Goal: Information Seeking & Learning: Learn about a topic

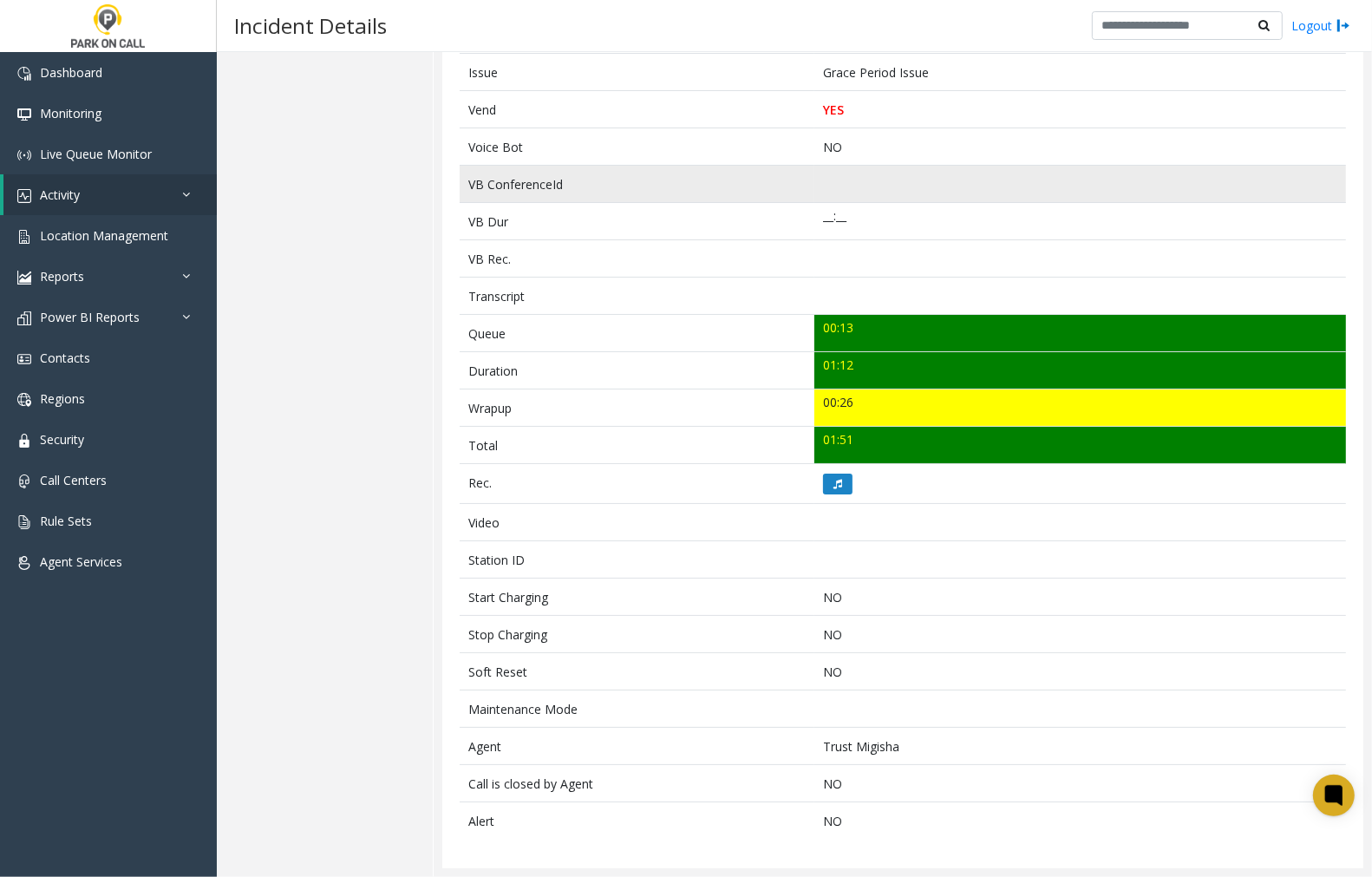
scroll to position [284, 0]
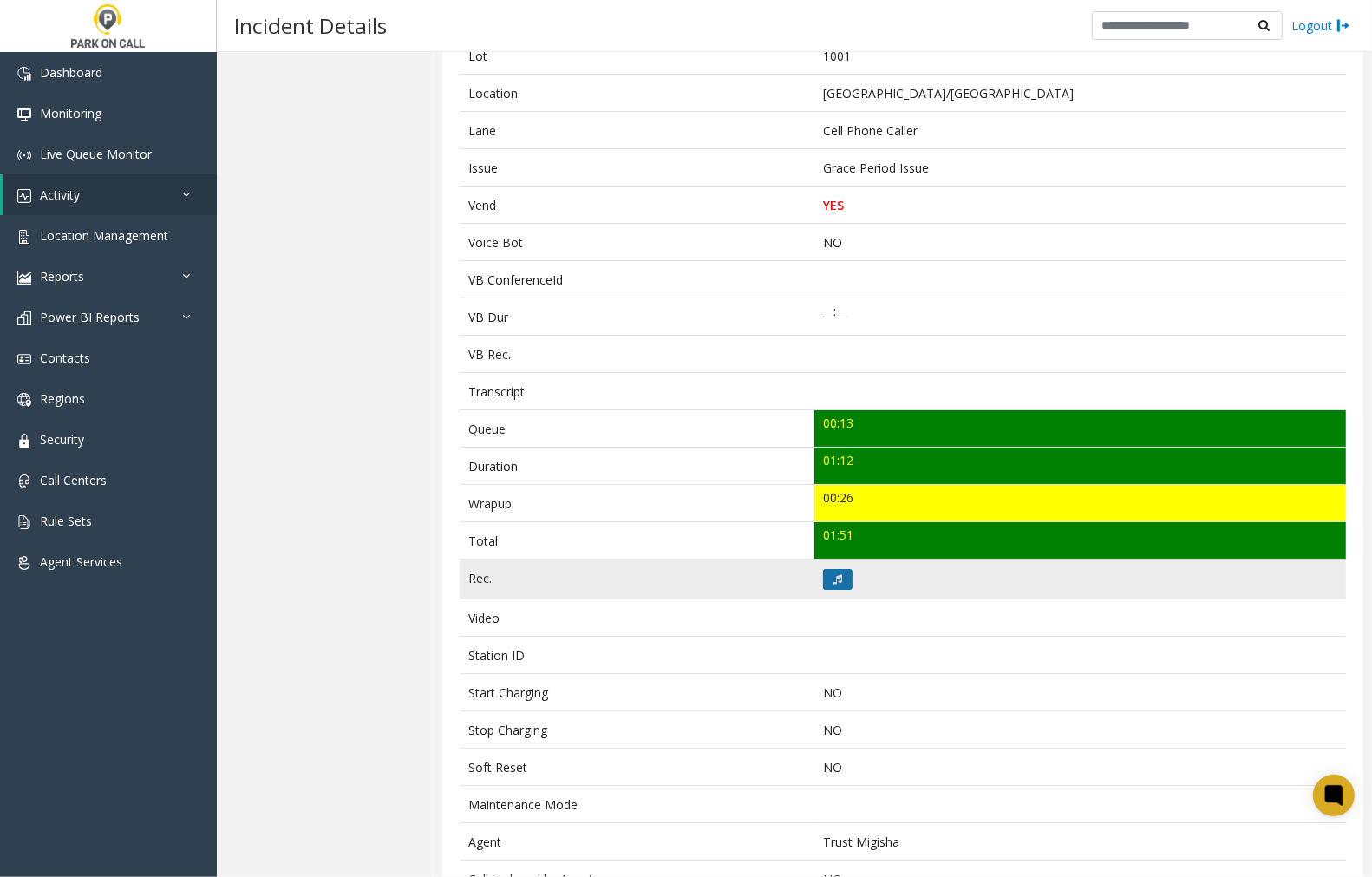
click at [834, 584] on icon at bounding box center [838, 580] width 9 height 10
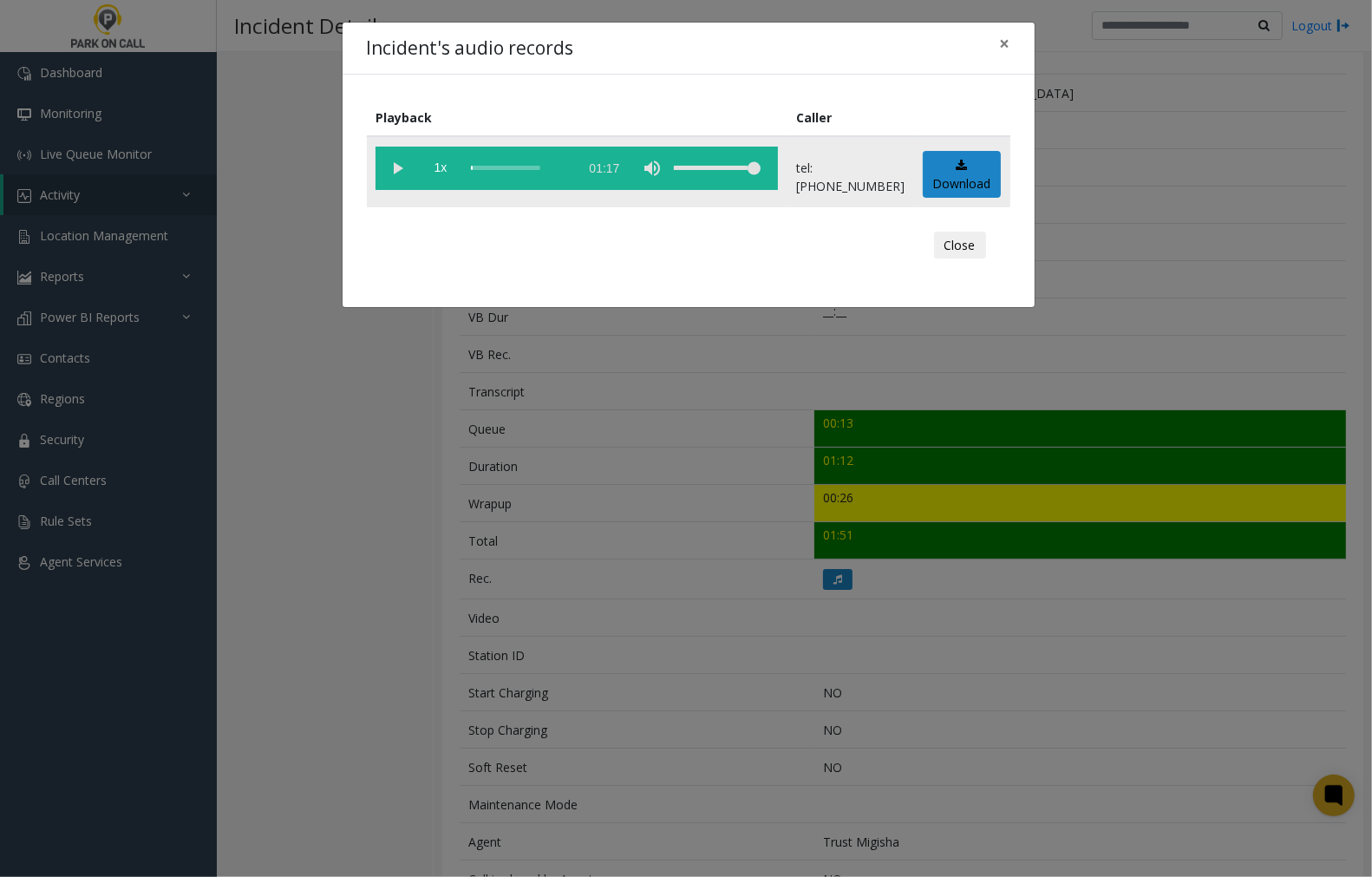
click at [396, 167] on vg-play-pause at bounding box center [397, 168] width 44 height 44
drag, startPoint x: 1008, startPoint y: 42, endPoint x: 1042, endPoint y: 46, distance: 34.2
click at [1008, 42] on span "×" at bounding box center [1005, 44] width 10 height 24
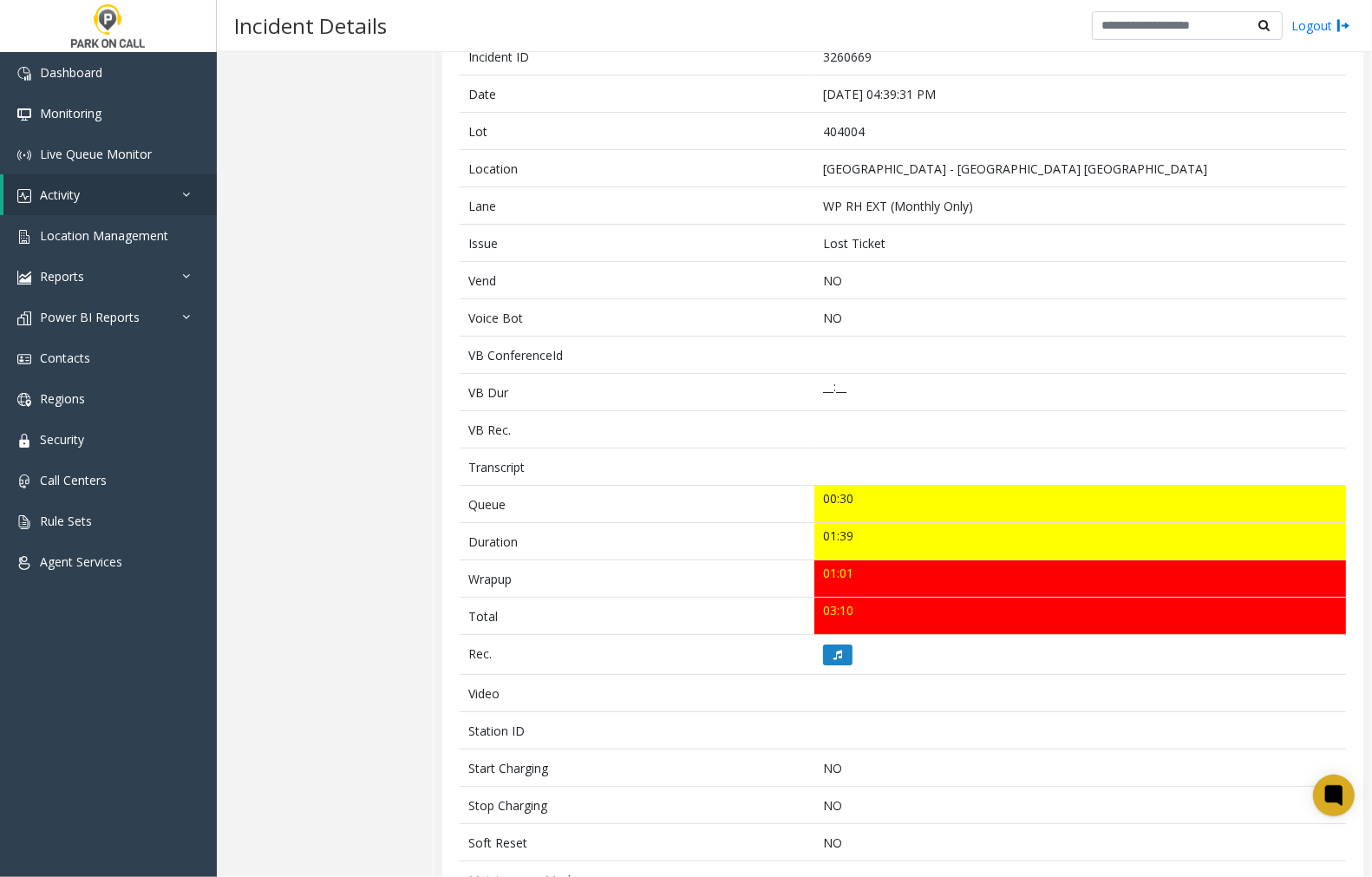
scroll to position [187, 0]
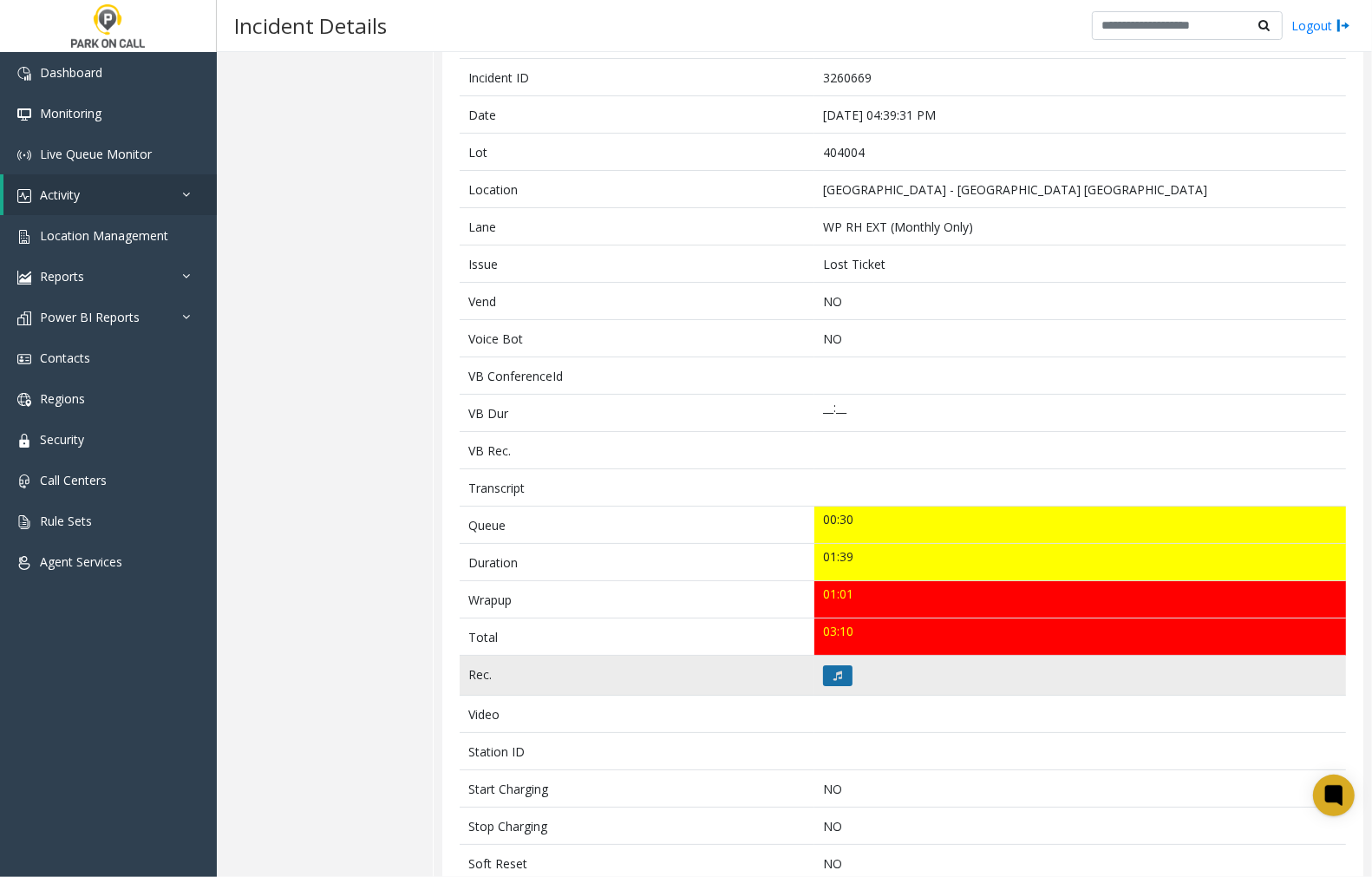
click at [834, 675] on icon at bounding box center [838, 676] width 9 height 10
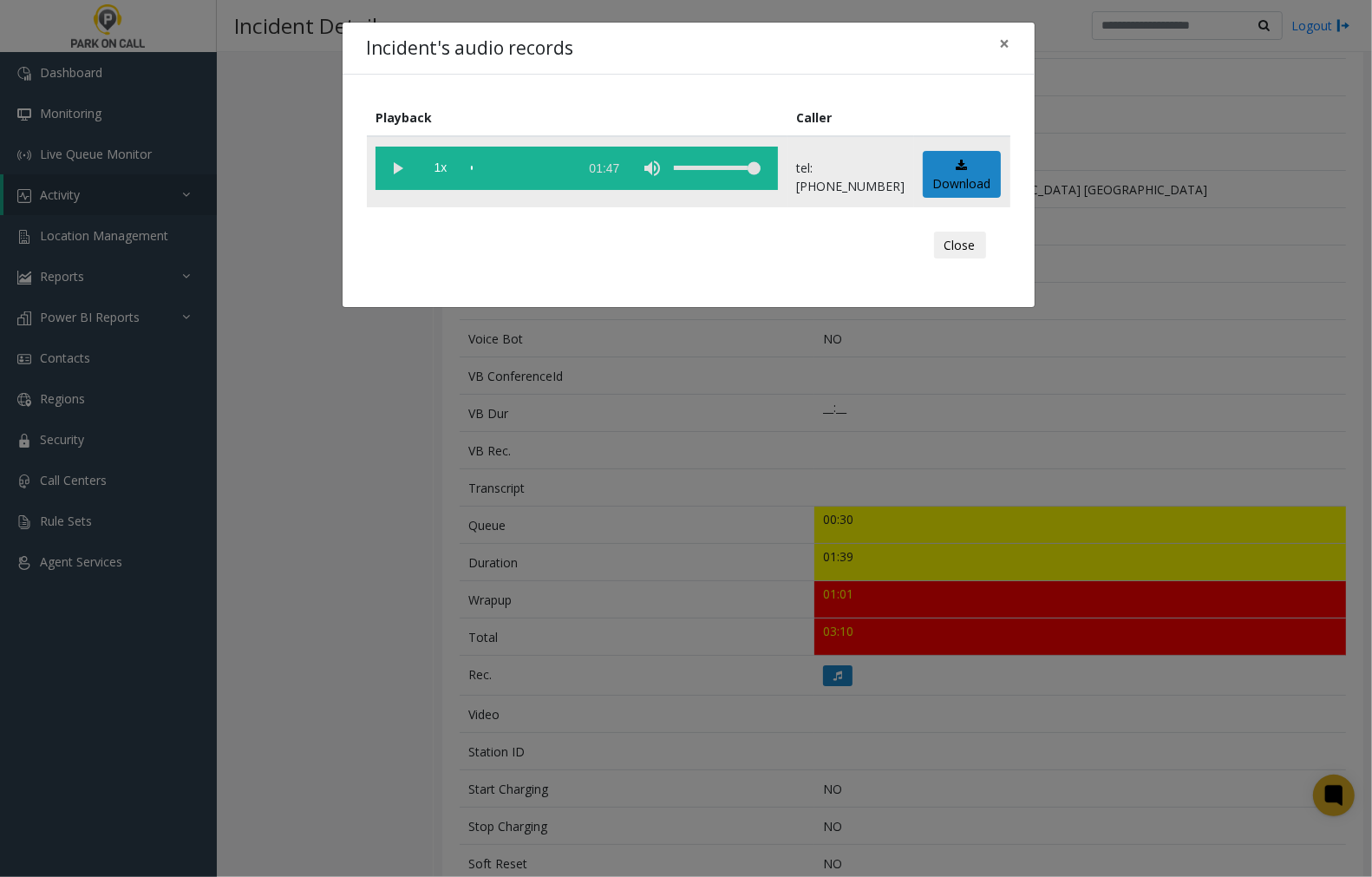
click at [391, 169] on vg-play-pause at bounding box center [397, 168] width 44 height 44
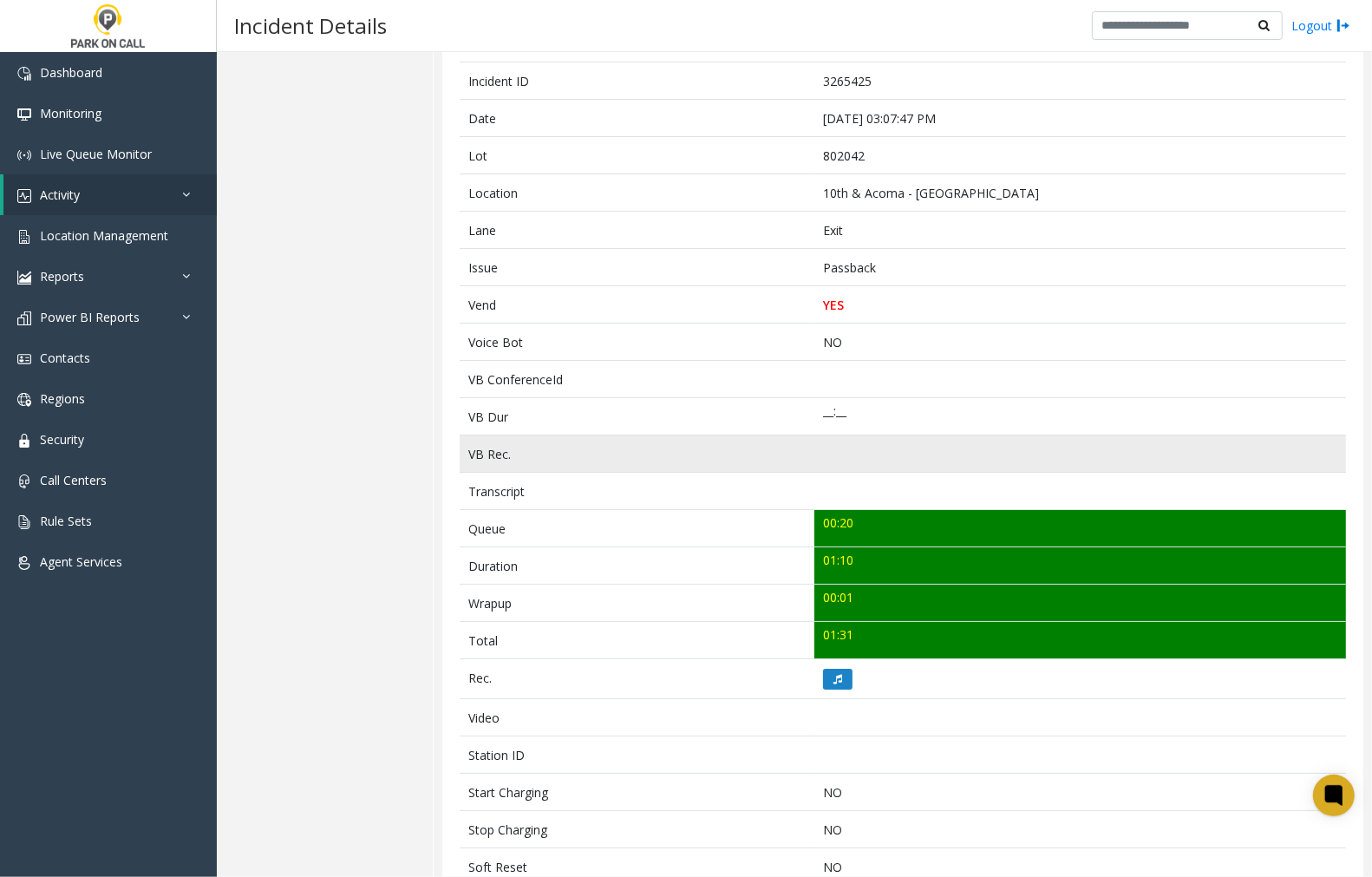
scroll to position [192, 0]
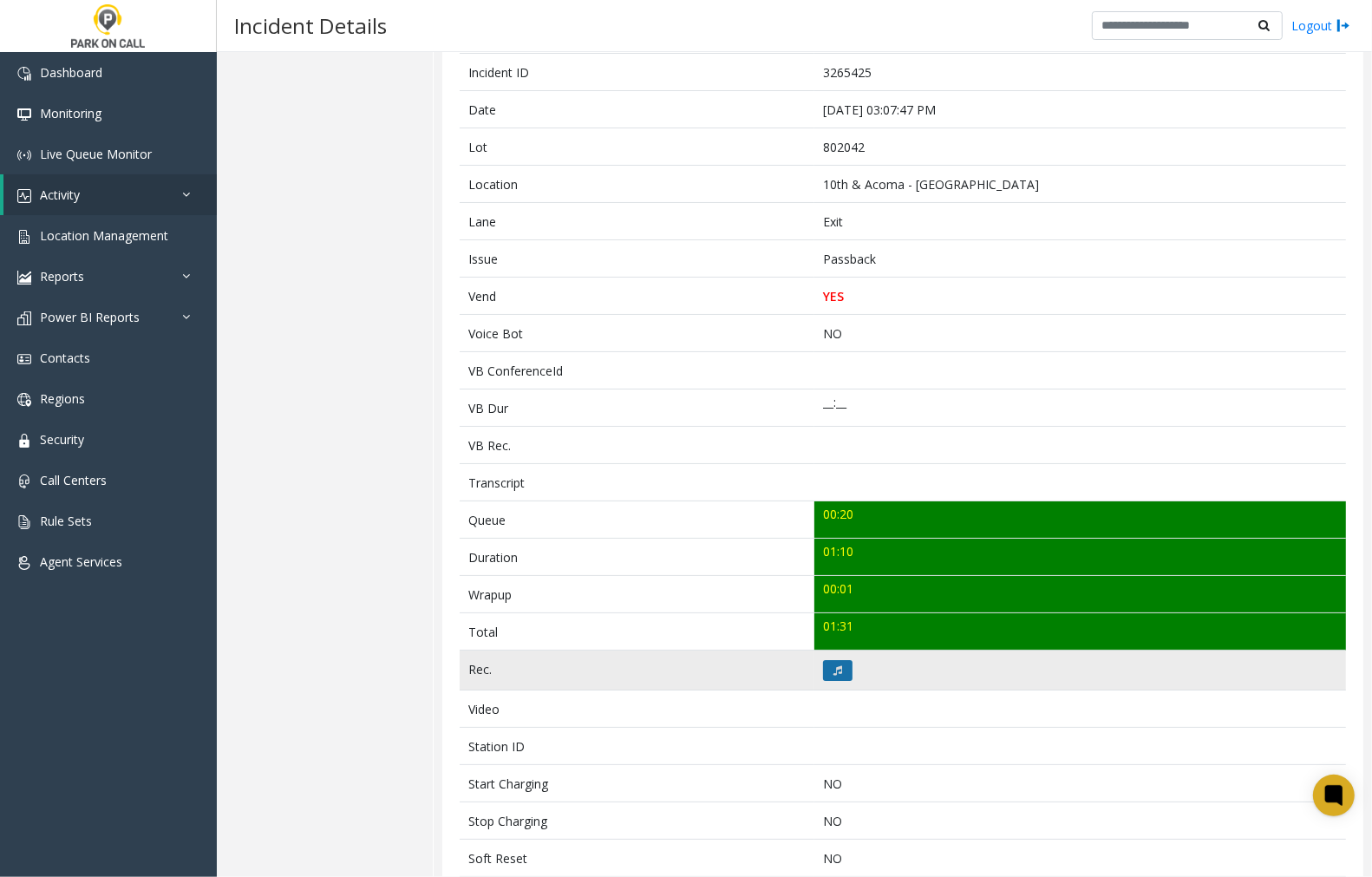
click at [834, 666] on icon at bounding box center [838, 671] width 9 height 10
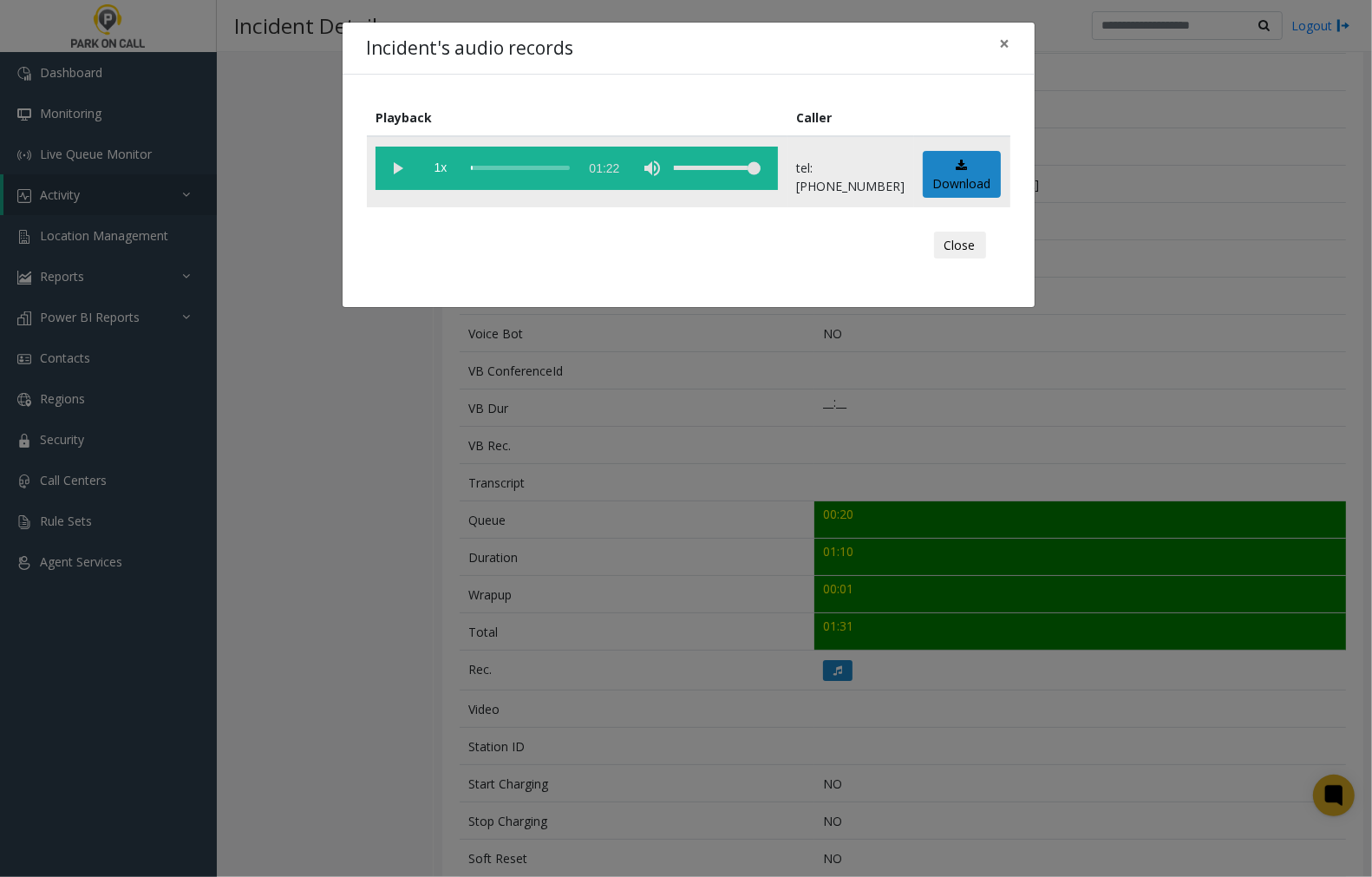
click at [392, 163] on vg-play-pause at bounding box center [397, 168] width 44 height 44
click at [473, 165] on div "scrub bar" at bounding box center [521, 168] width 99 height 44
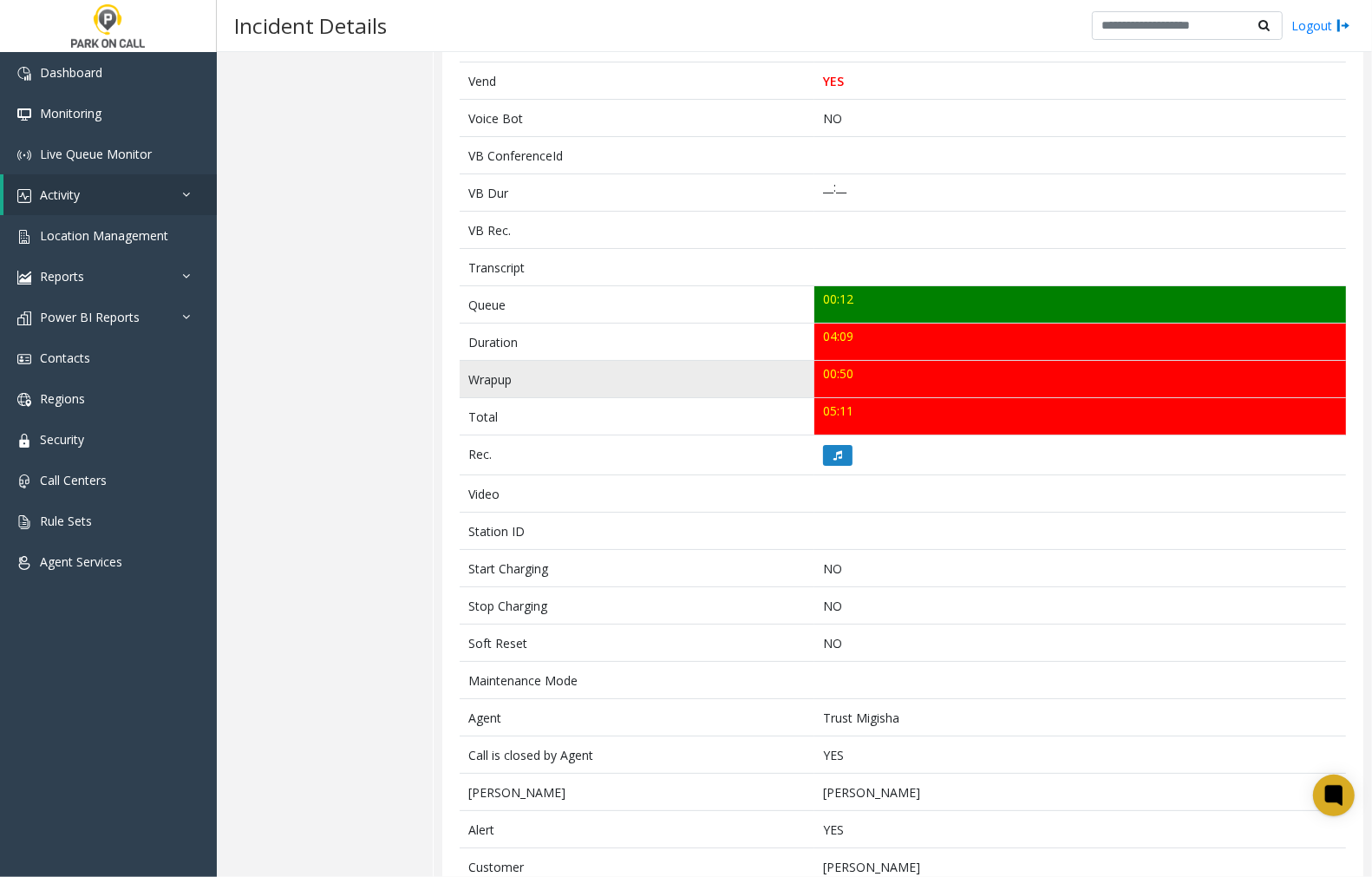
scroll to position [452, 0]
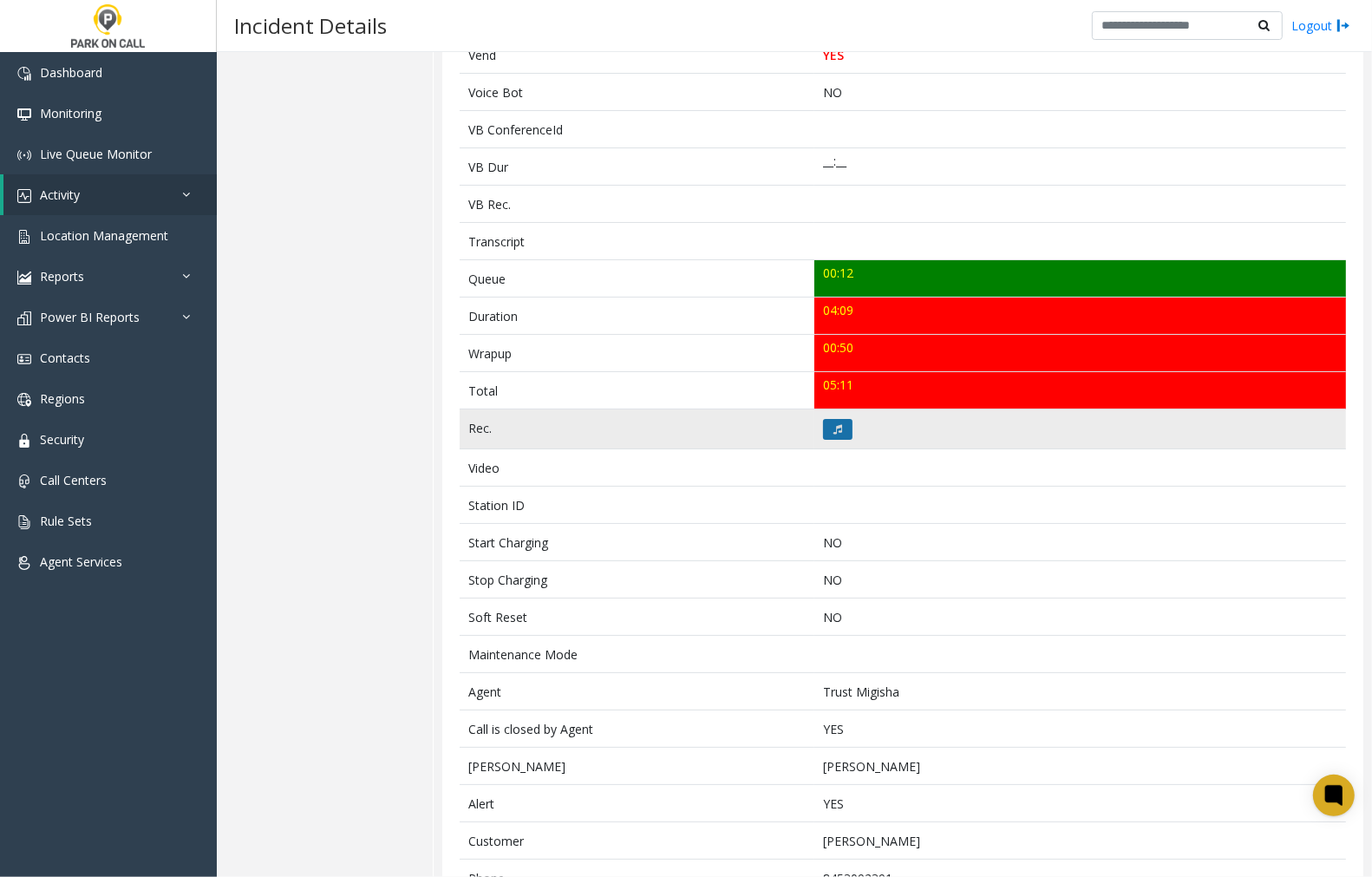
click at [825, 428] on button at bounding box center [838, 429] width 30 height 21
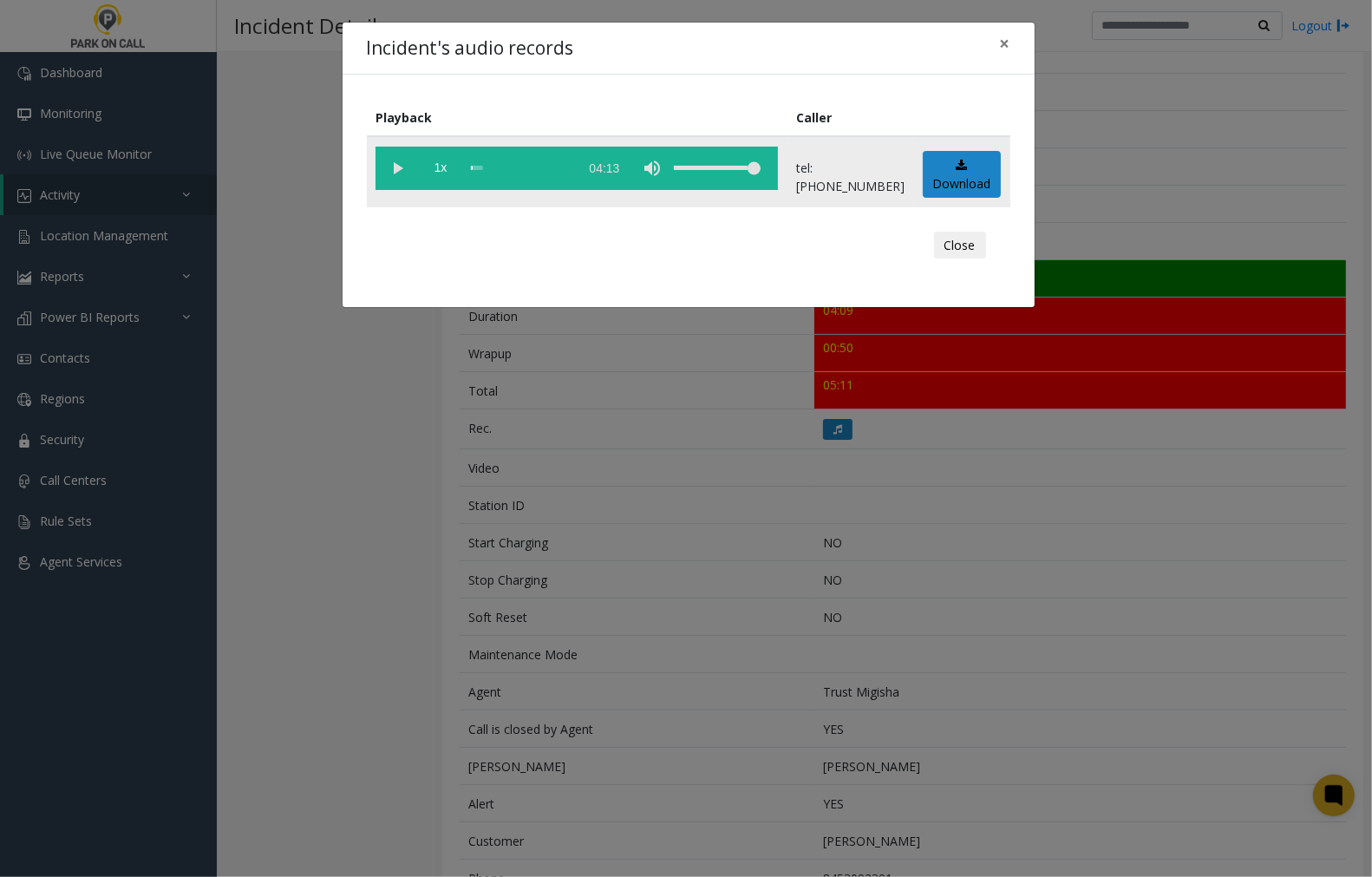
click at [396, 163] on vg-play-pause at bounding box center [397, 168] width 44 height 44
click at [1001, 44] on span "×" at bounding box center [1005, 44] width 10 height 24
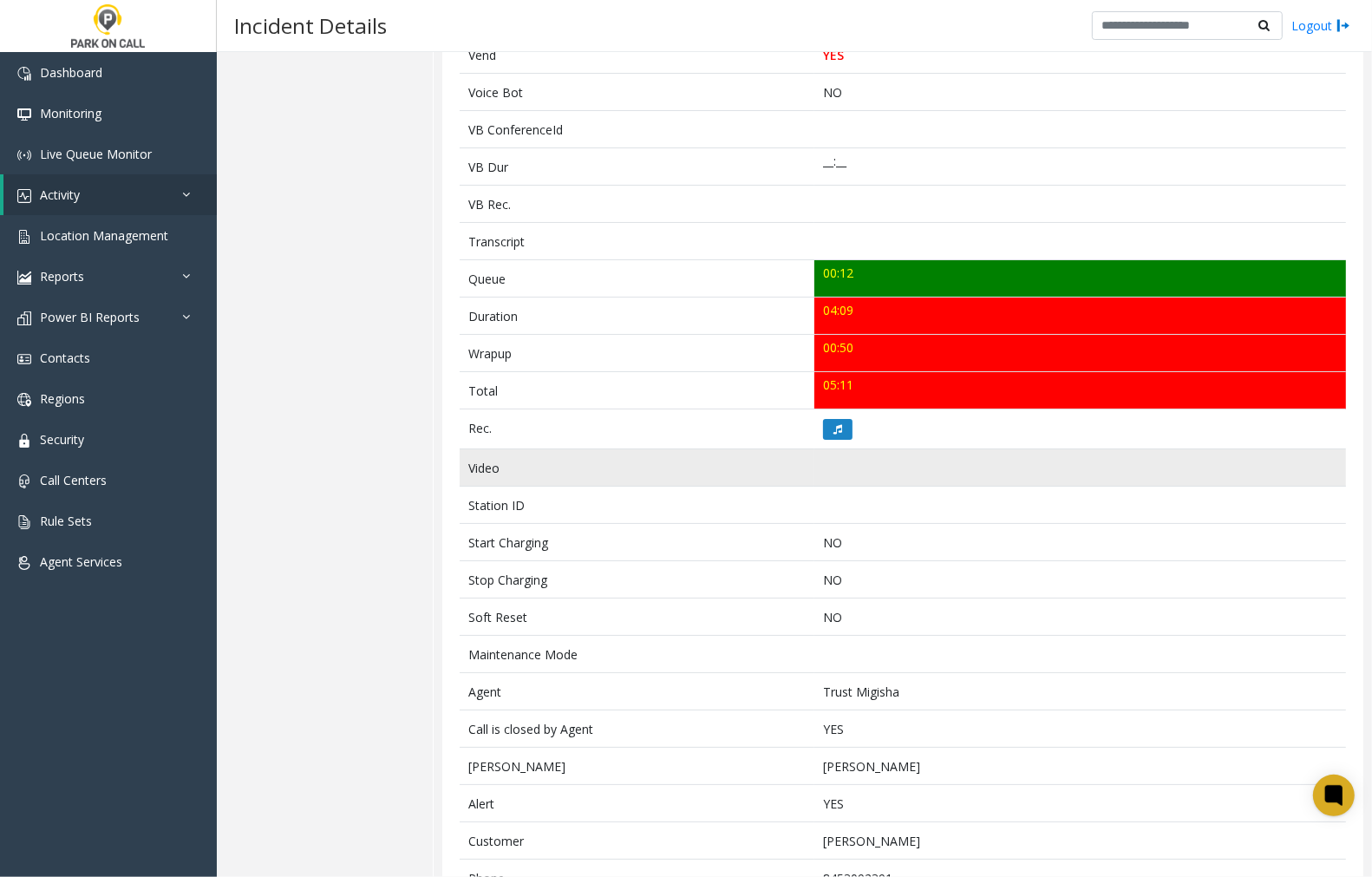
scroll to position [0, 0]
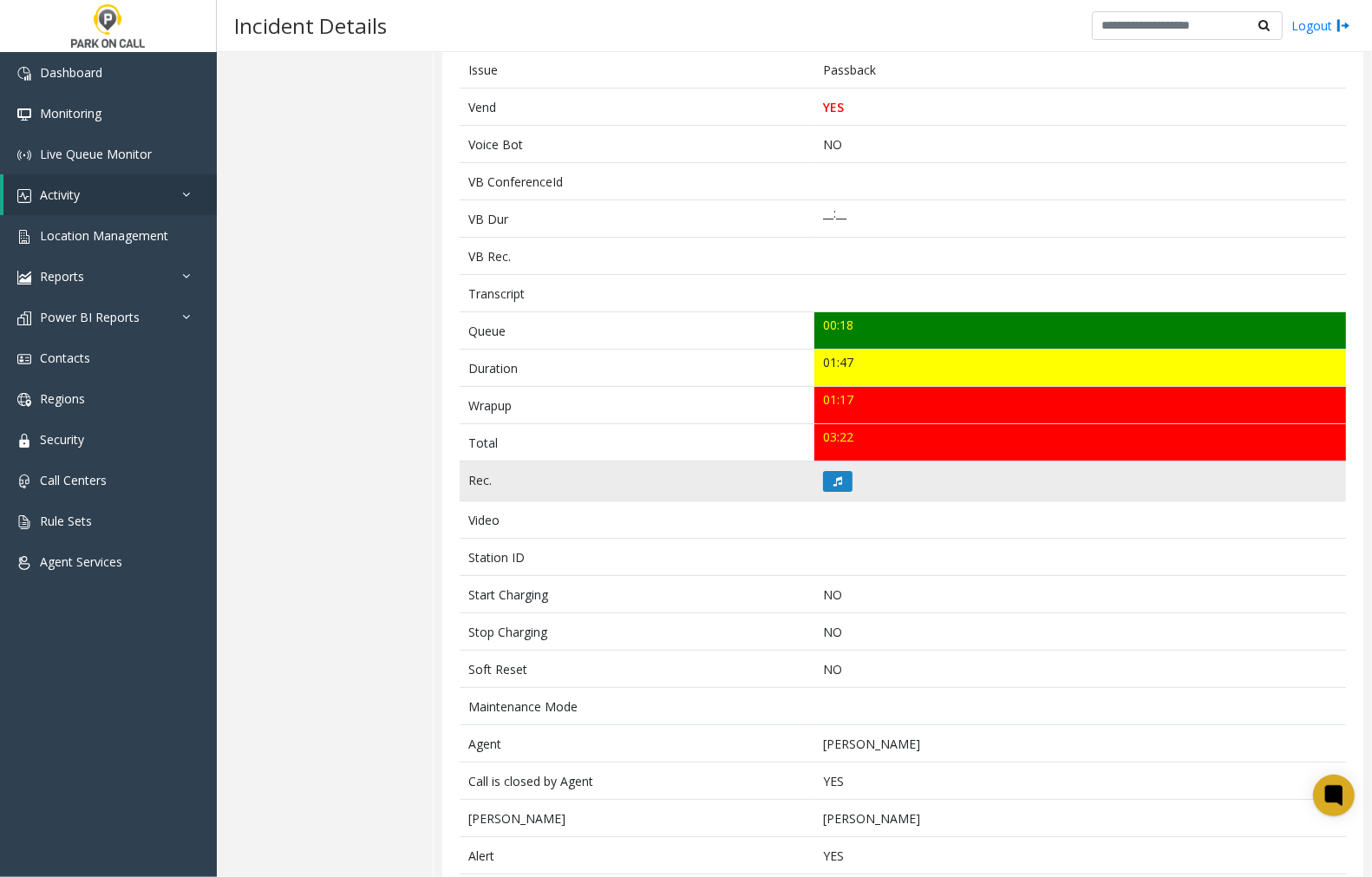
scroll to position [385, 0]
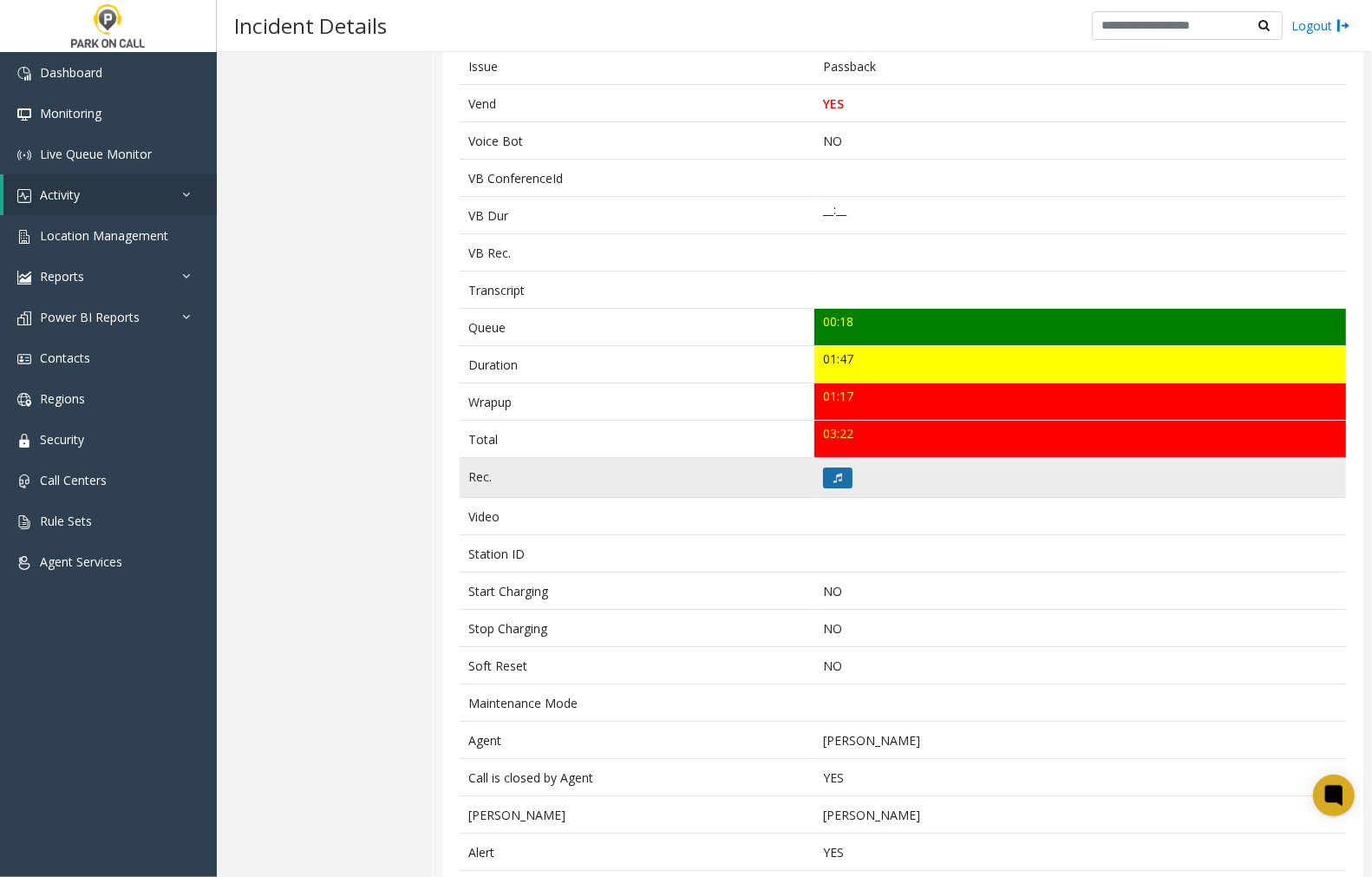
click at [834, 483] on icon at bounding box center [838, 478] width 9 height 10
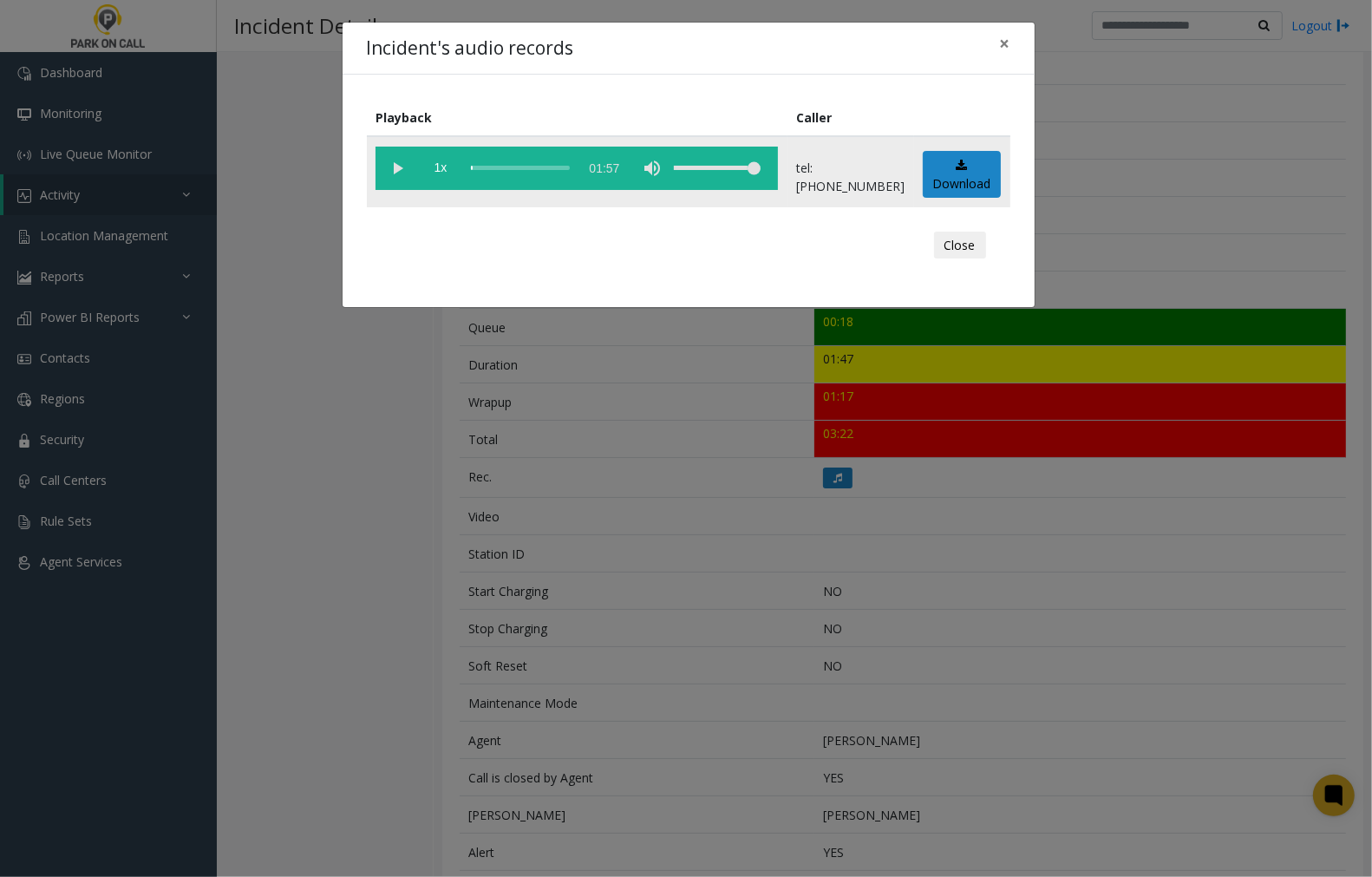
click at [393, 166] on vg-play-pause at bounding box center [397, 168] width 44 height 44
click at [612, 45] on div "Incident's audio records ×" at bounding box center [689, 49] width 692 height 53
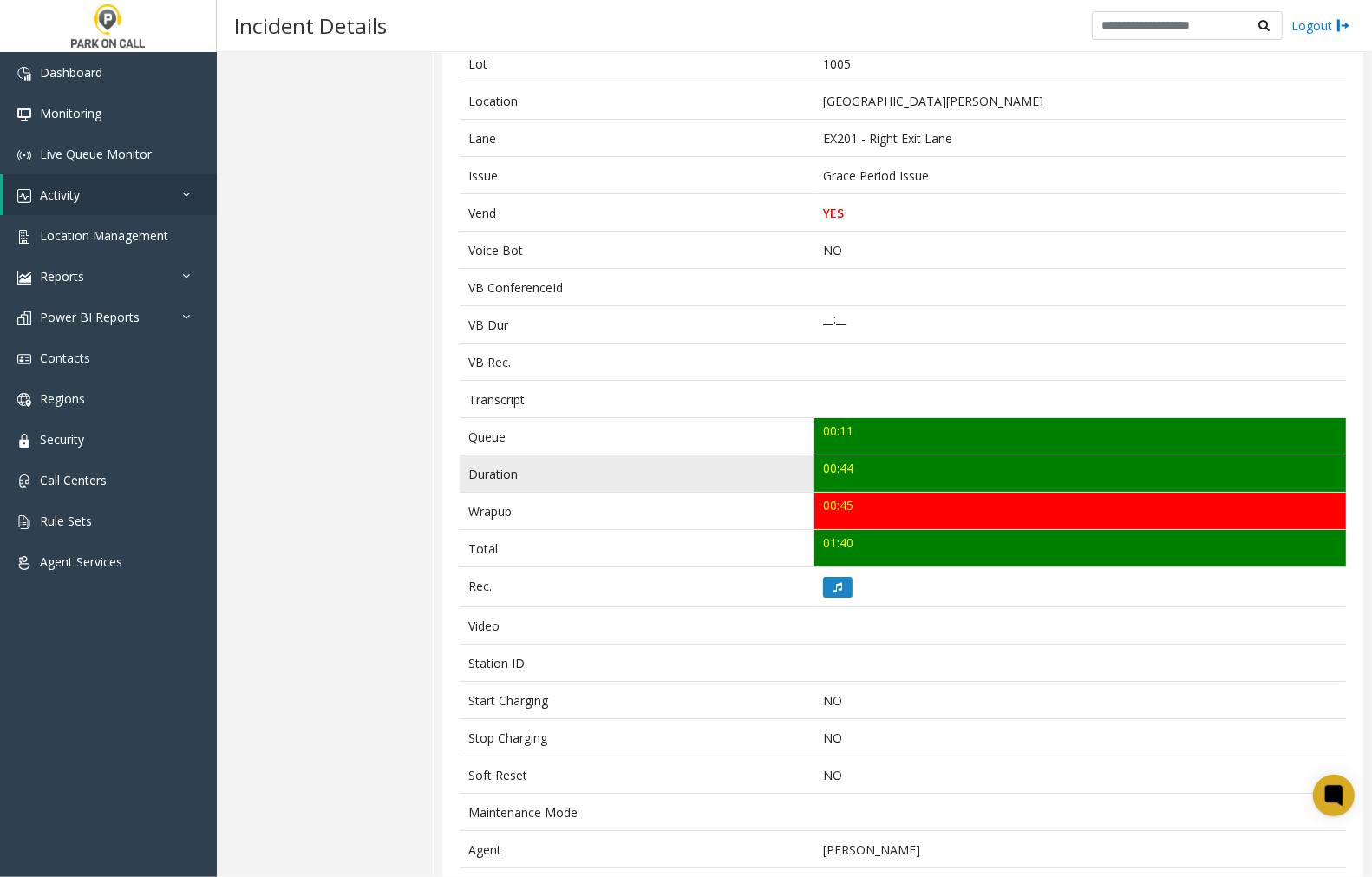
scroll to position [187, 0]
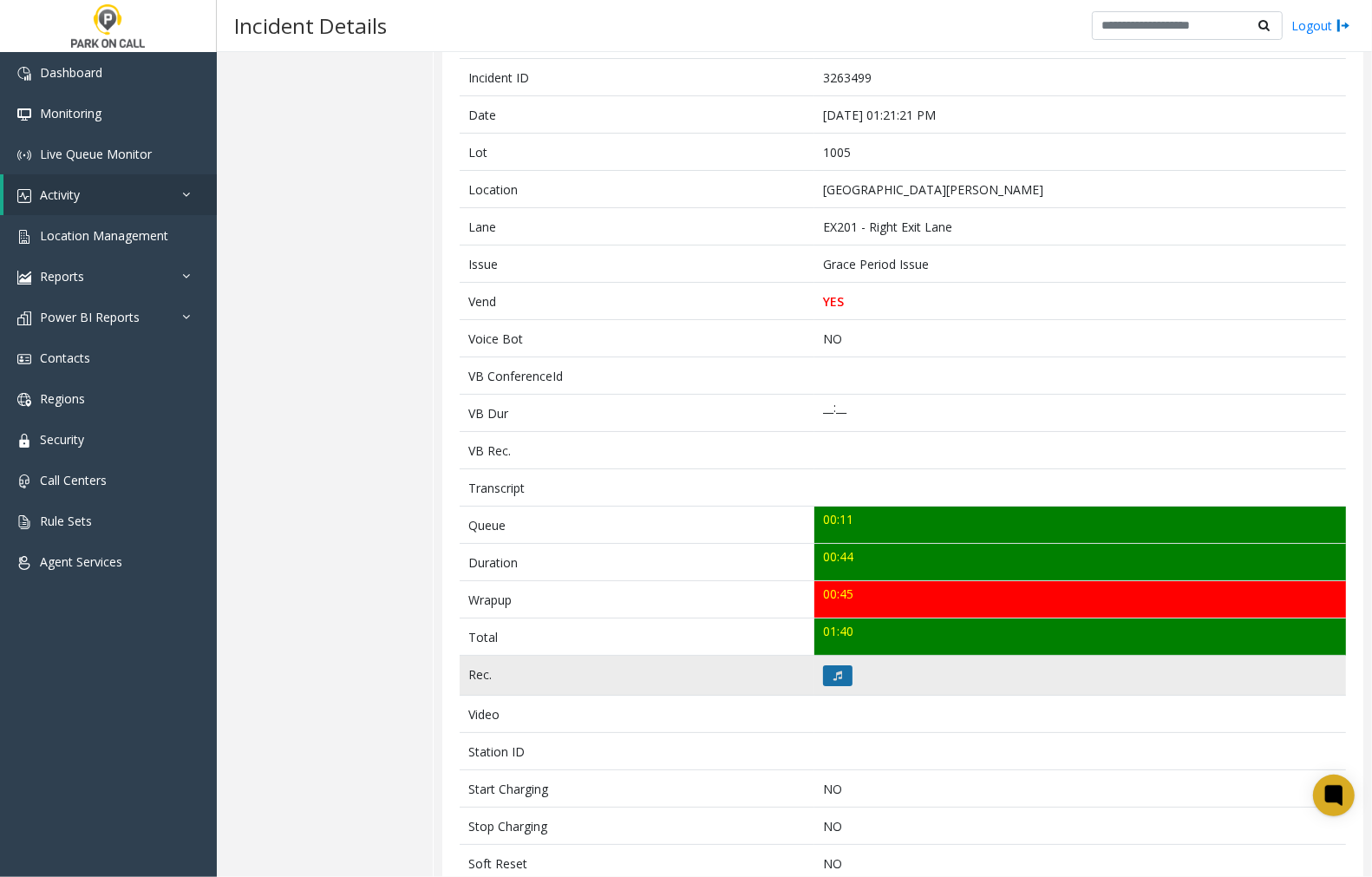
click at [826, 674] on button at bounding box center [838, 676] width 30 height 21
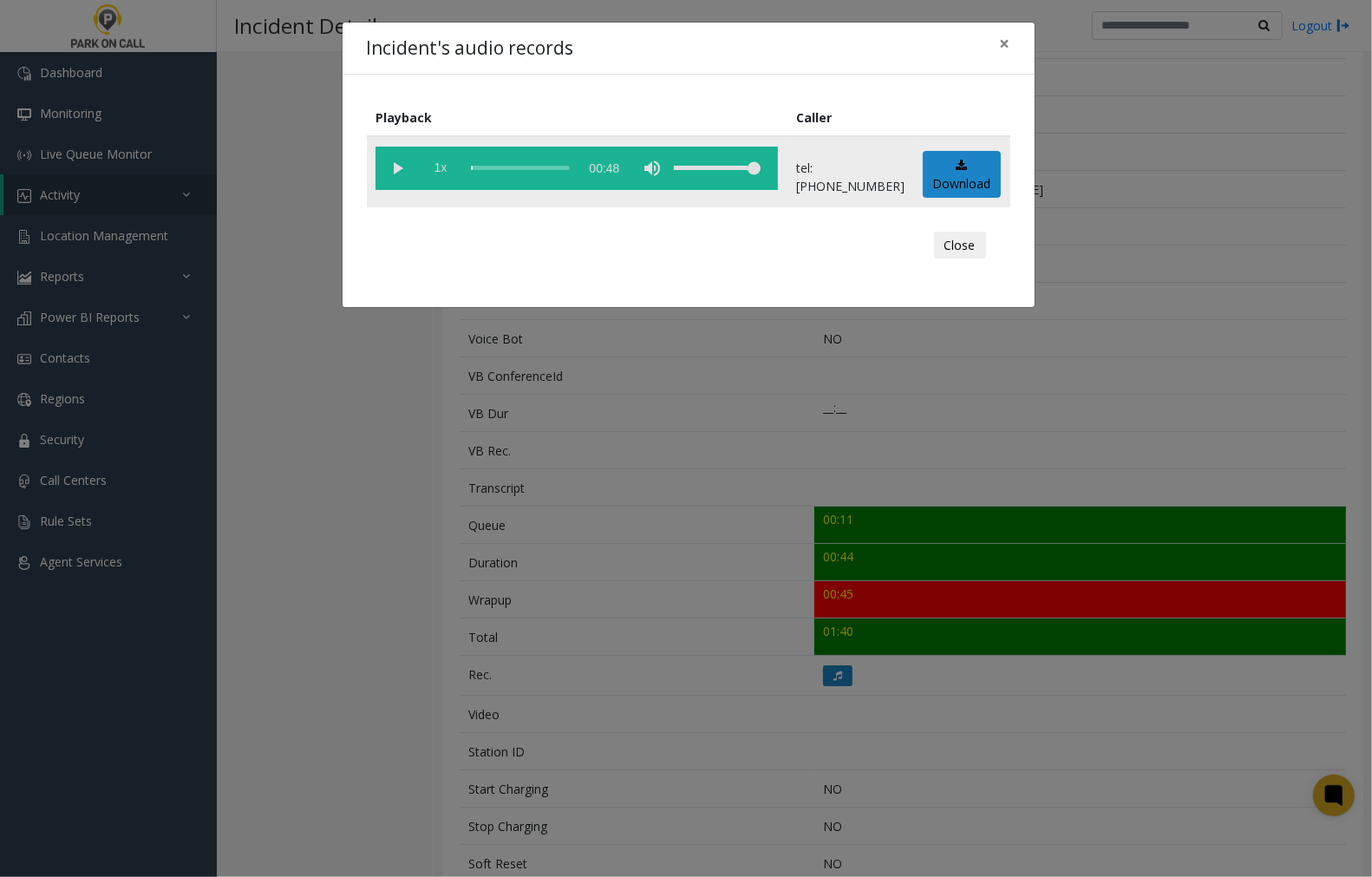
drag, startPoint x: 400, startPoint y: 165, endPoint x: 438, endPoint y: 165, distance: 38.0
click at [412, 166] on vg-play-pause at bounding box center [397, 168] width 44 height 44
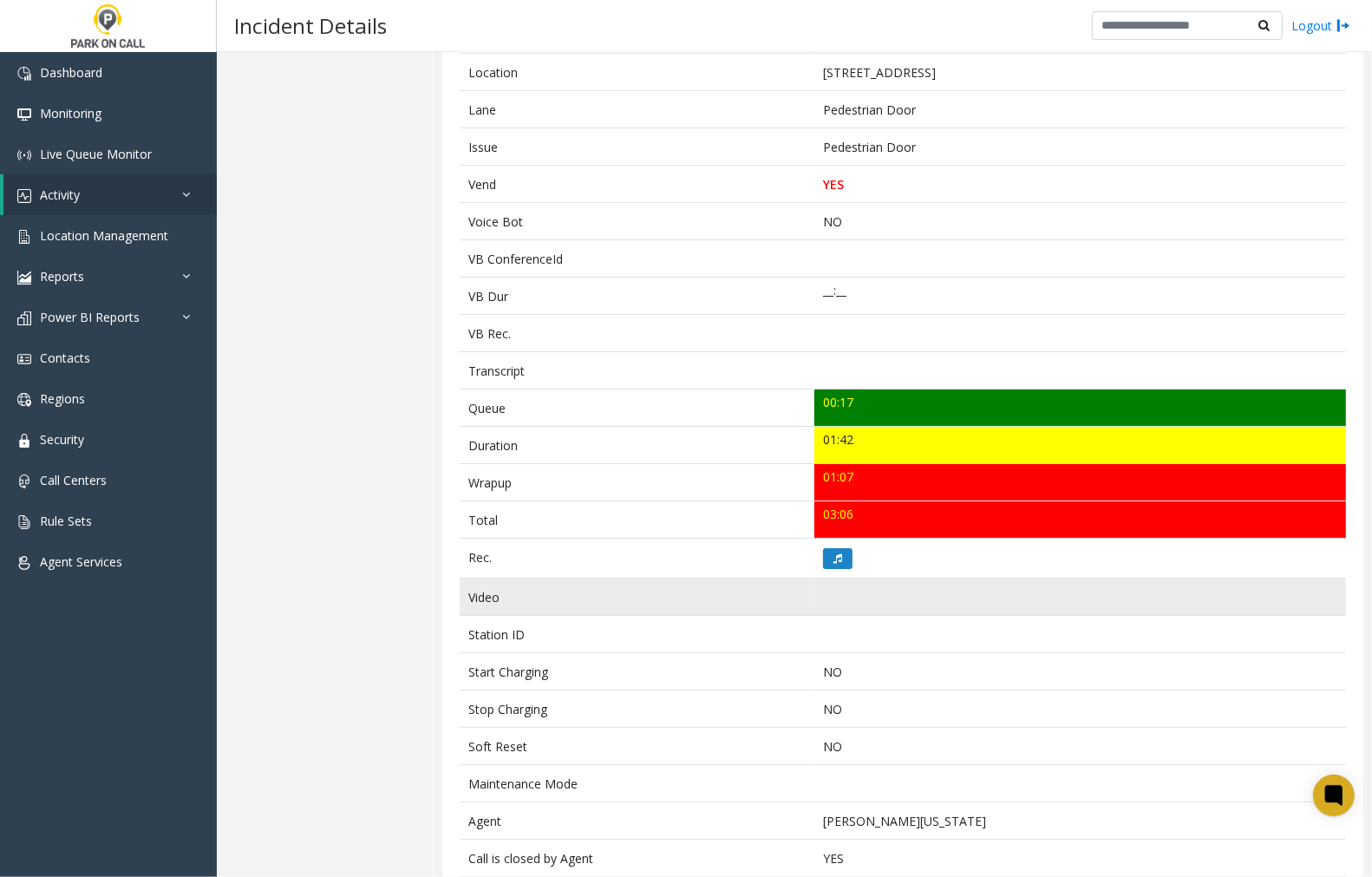
scroll to position [455, 0]
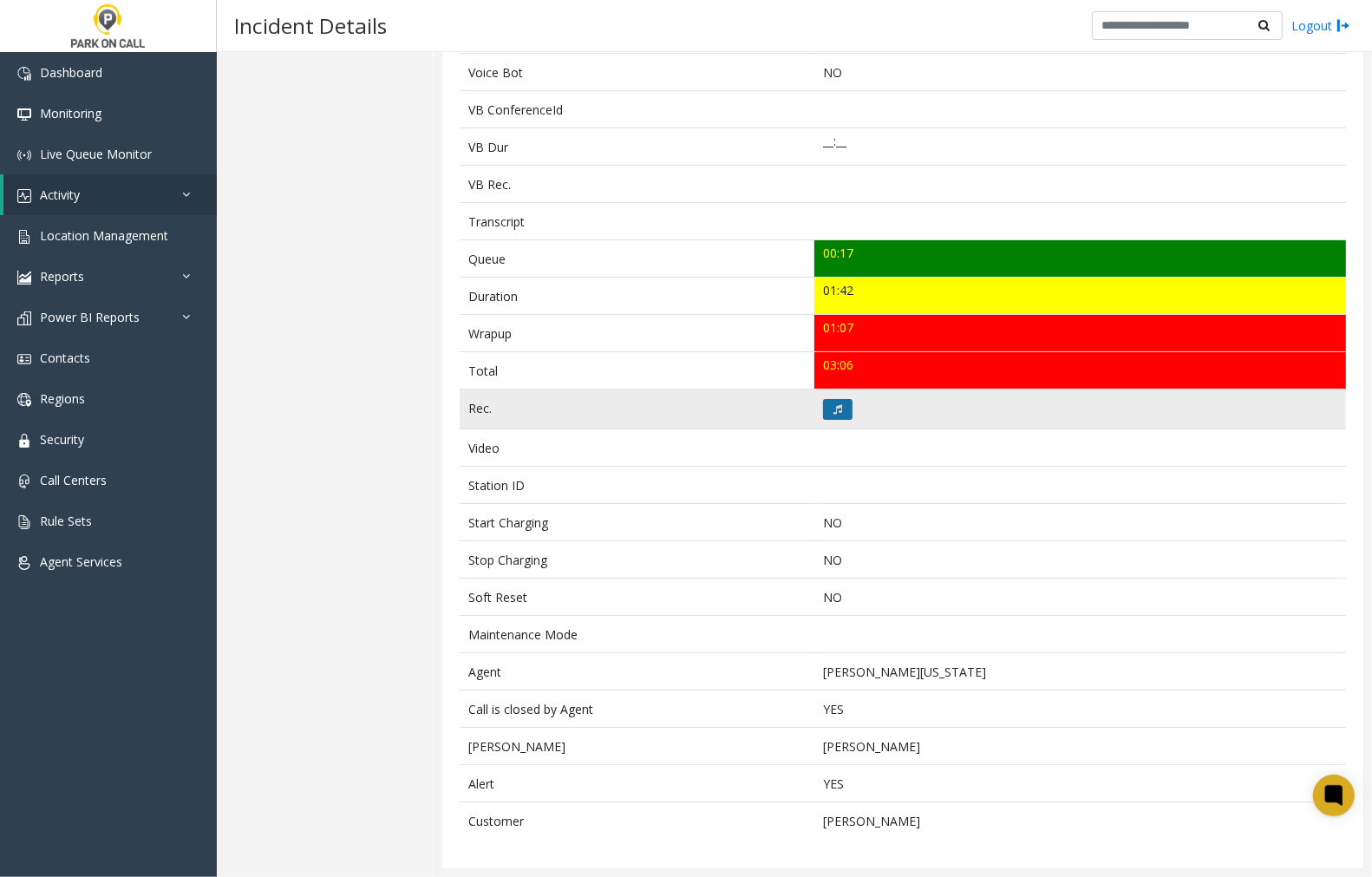
click at [835, 405] on icon at bounding box center [838, 409] width 9 height 10
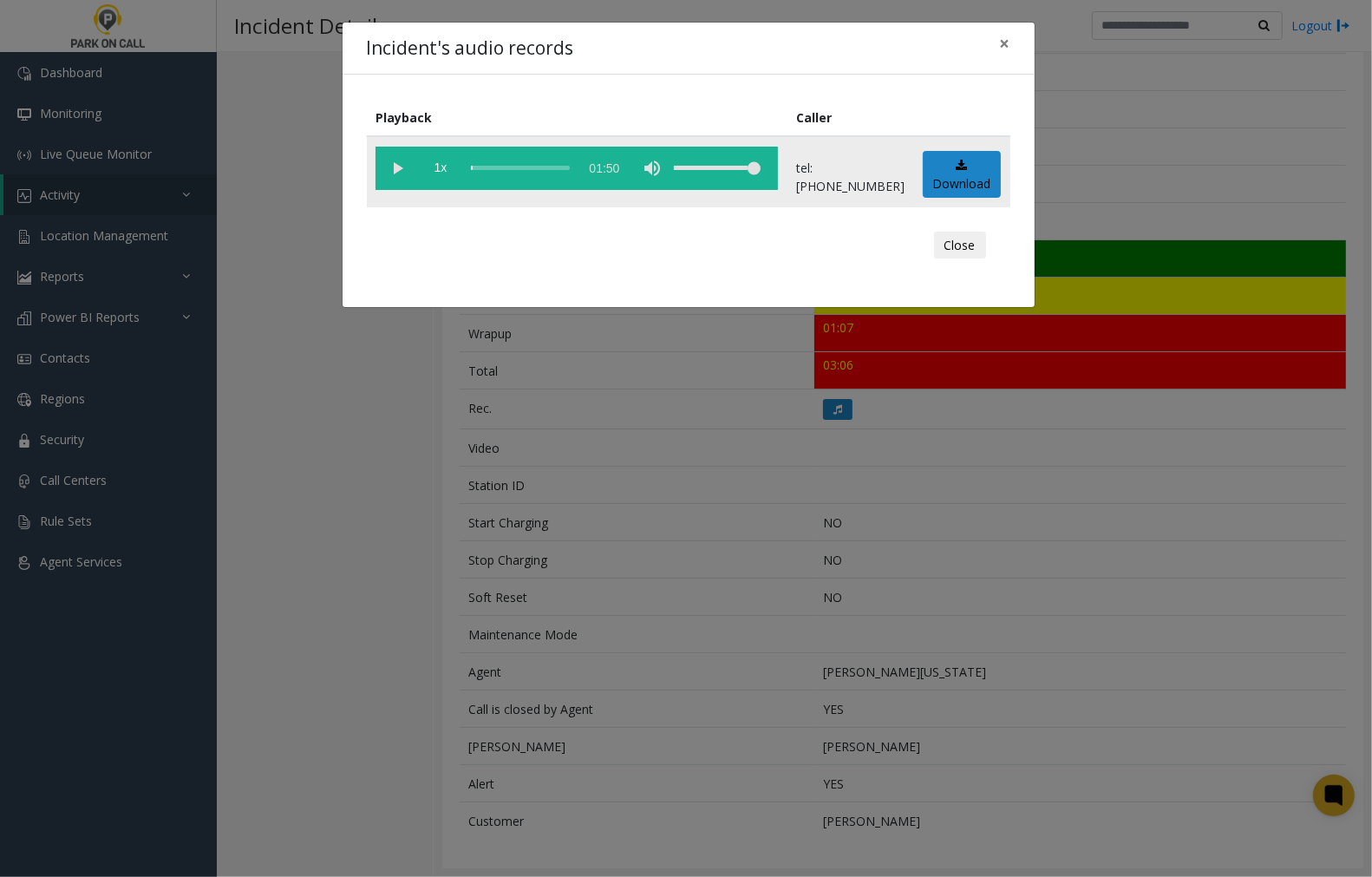
click at [400, 159] on vg-play-pause at bounding box center [397, 168] width 44 height 44
click at [1009, 46] on span "×" at bounding box center [1005, 44] width 10 height 24
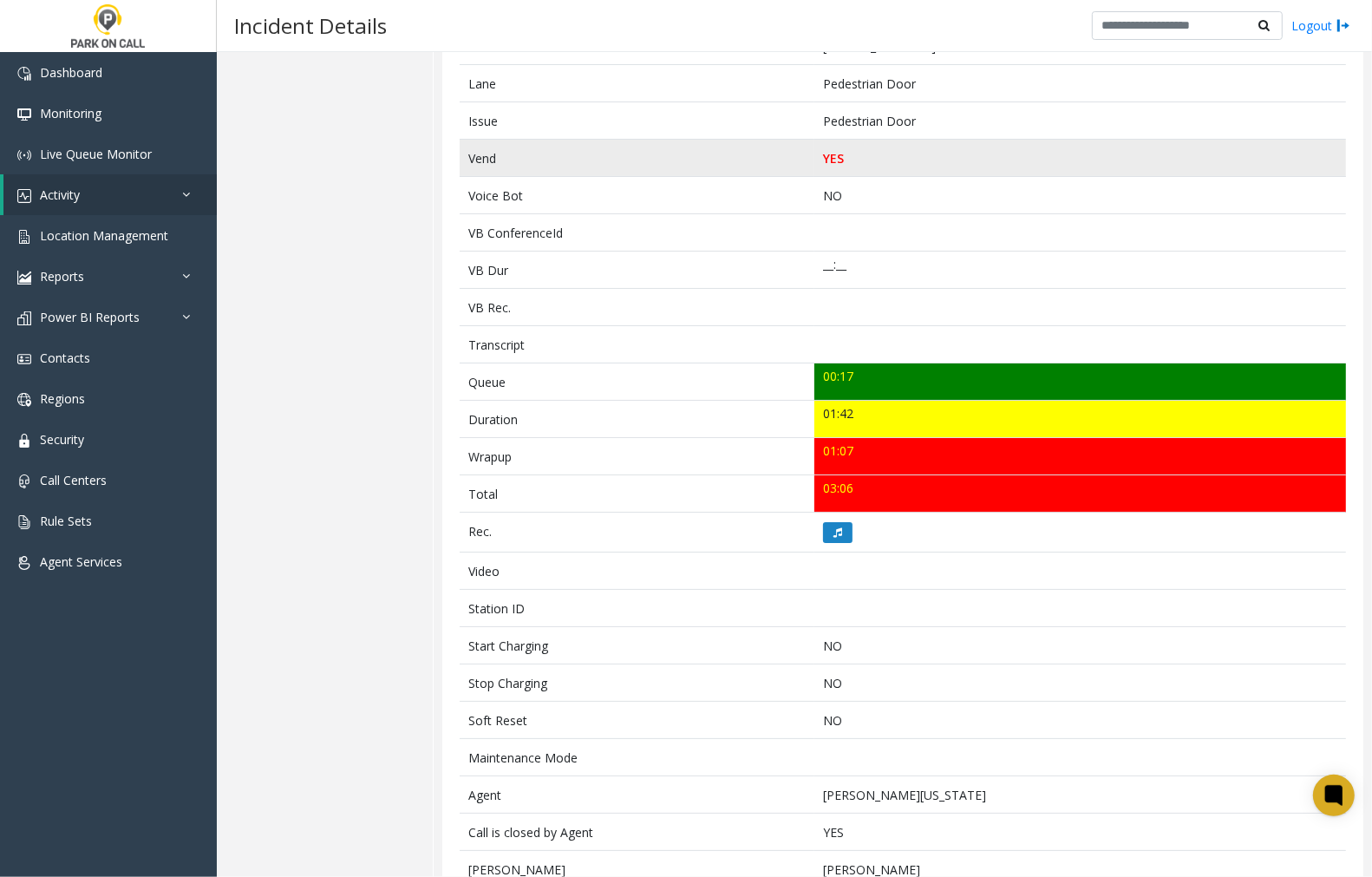
scroll to position [360, 0]
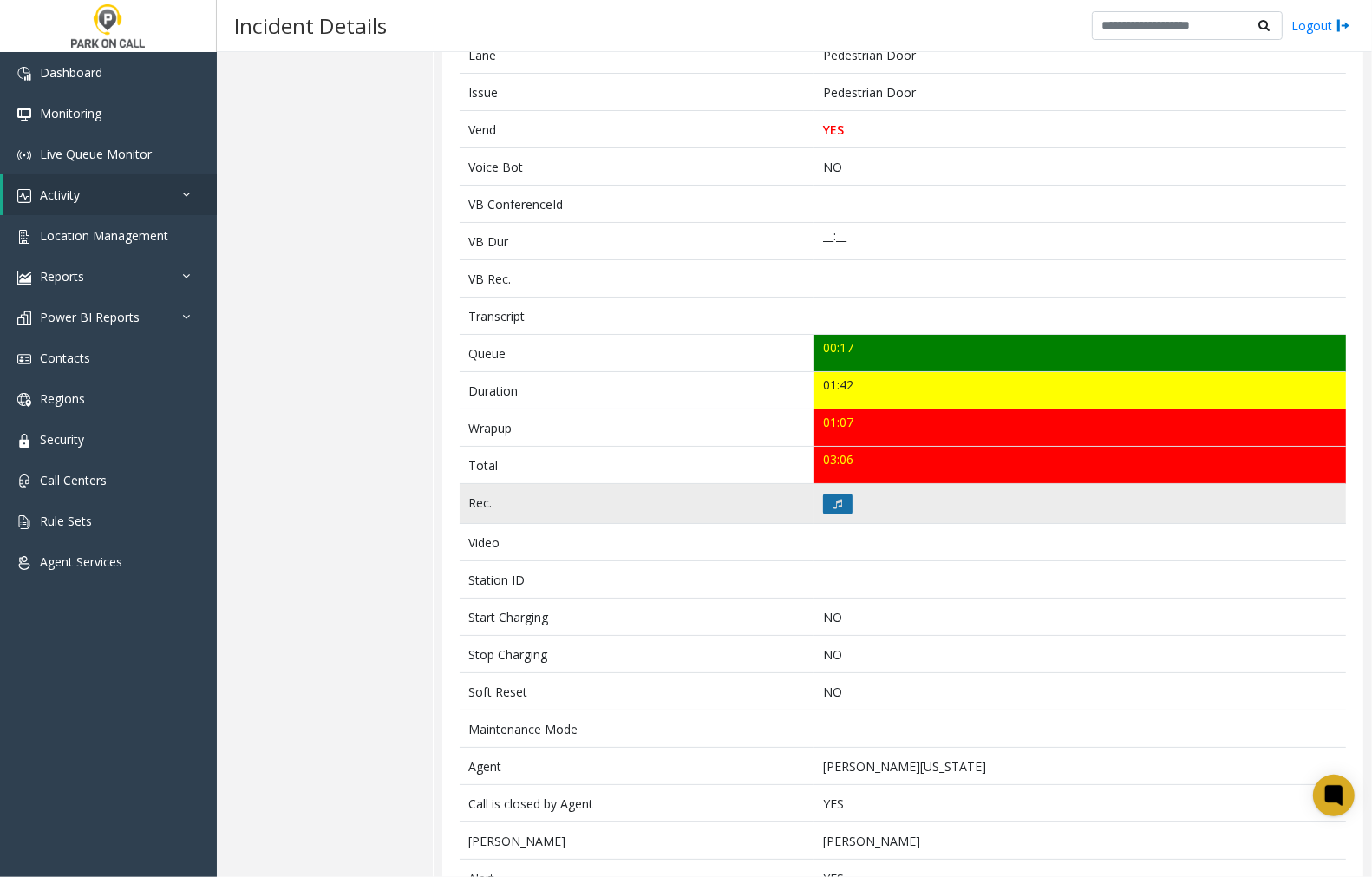
click at [838, 502] on button at bounding box center [838, 504] width 30 height 21
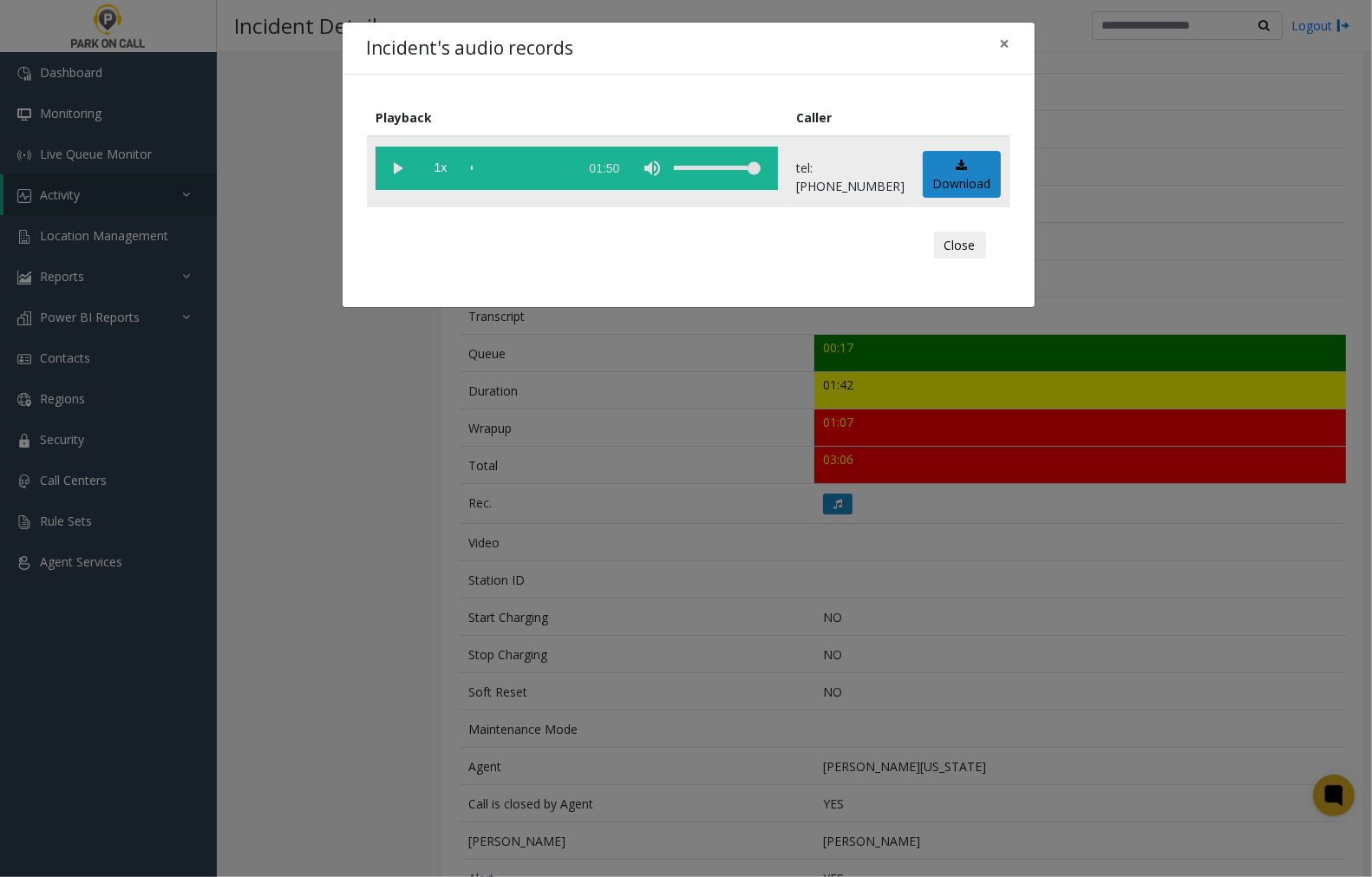
click at [399, 166] on vg-play-pause at bounding box center [397, 168] width 44 height 44
drag, startPoint x: 1001, startPoint y: 44, endPoint x: 996, endPoint y: 85, distance: 41.3
click at [1002, 42] on span "×" at bounding box center [1005, 44] width 10 height 24
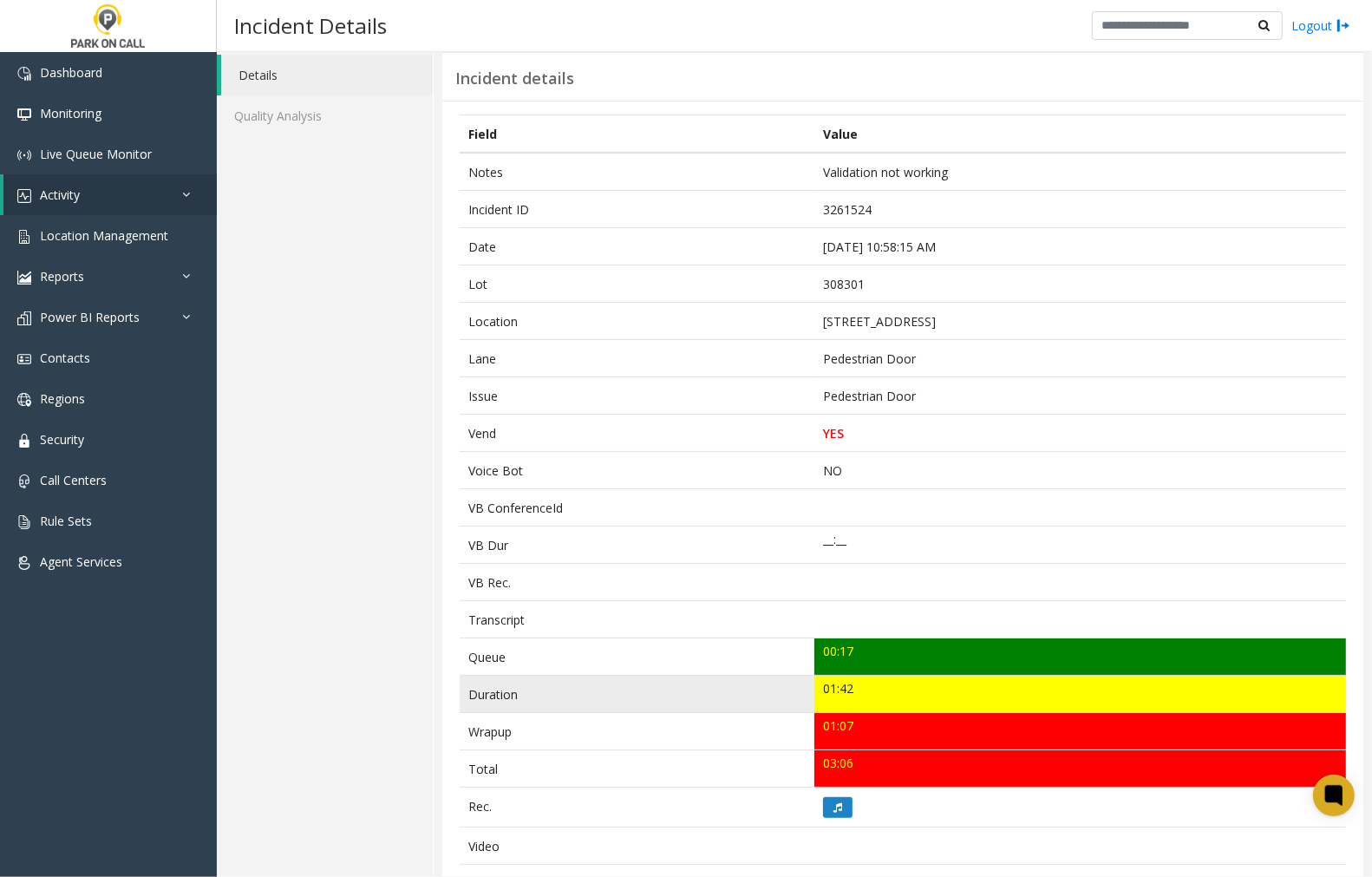
scroll to position [0, 0]
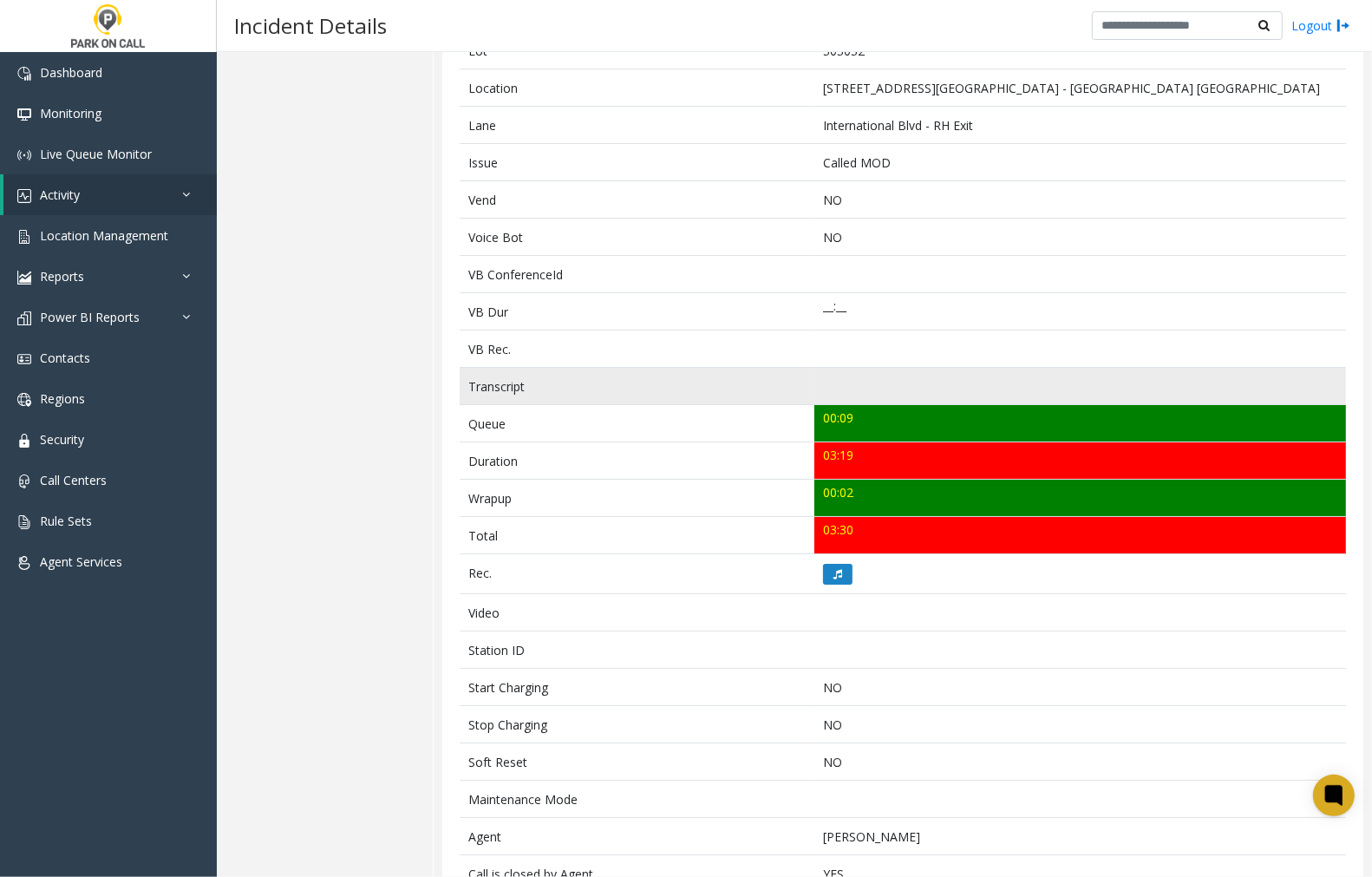
scroll to position [192, 0]
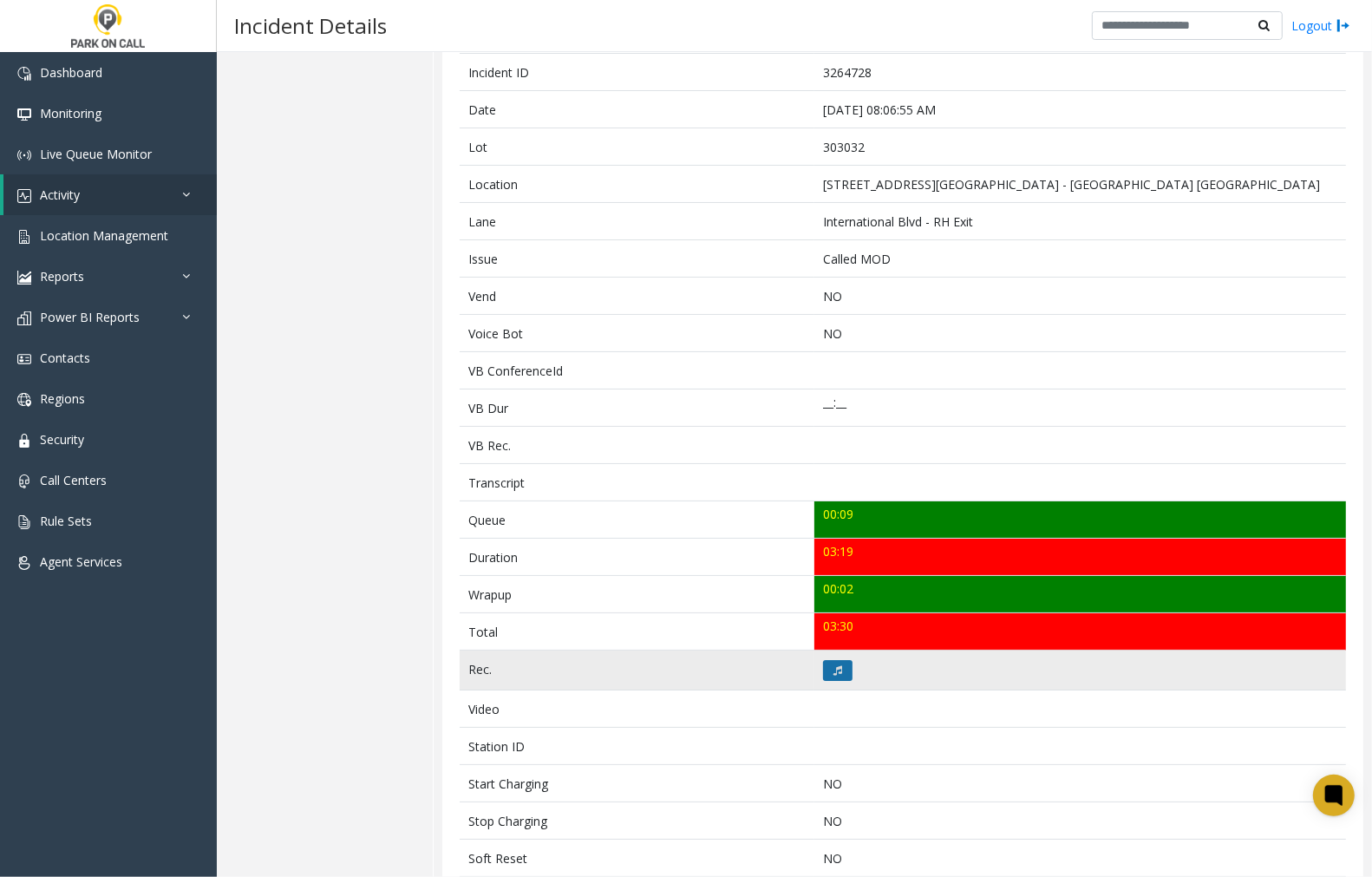
click at [826, 669] on button at bounding box center [838, 671] width 30 height 21
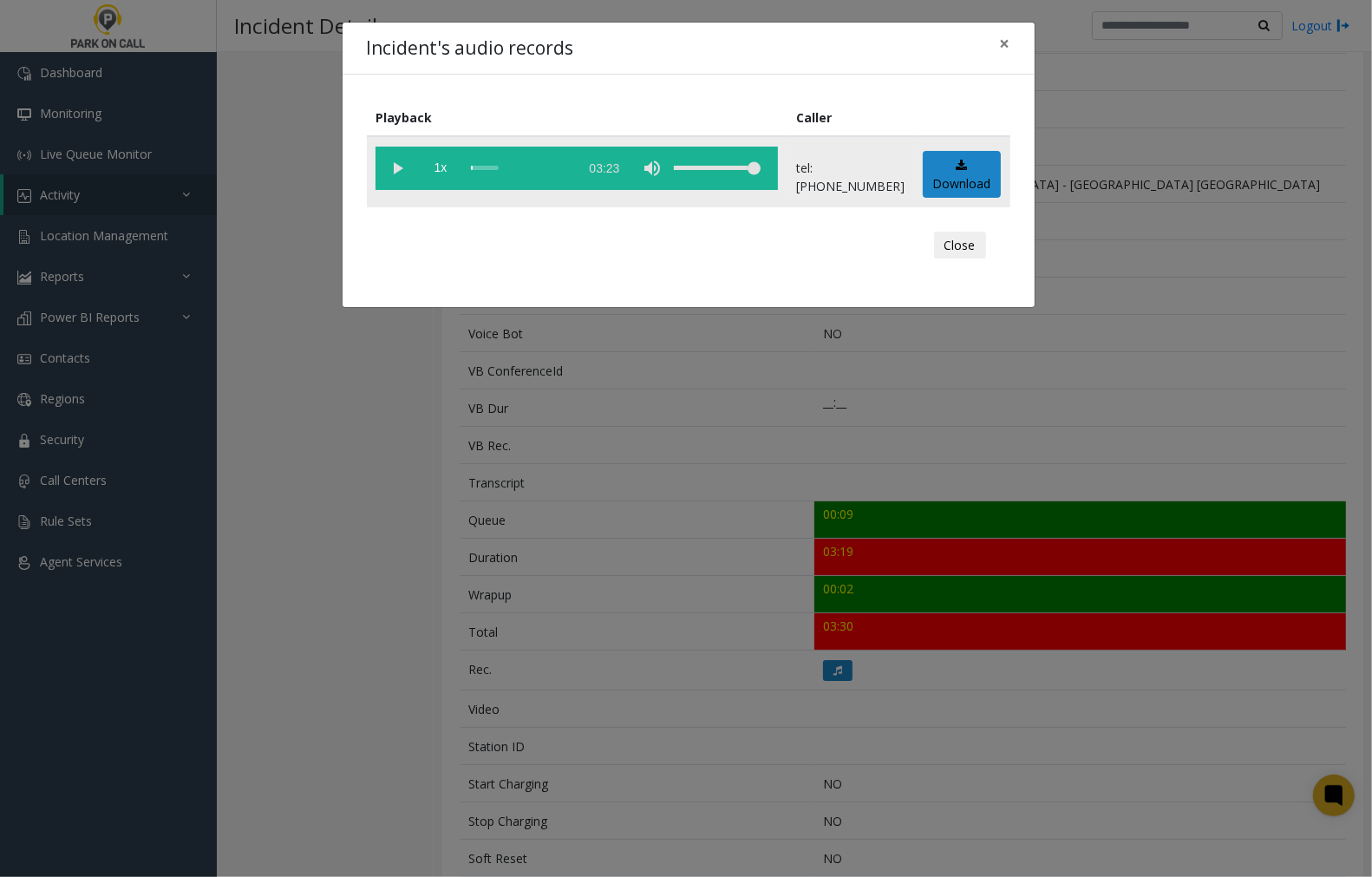
click at [391, 162] on vg-play-pause at bounding box center [397, 168] width 44 height 44
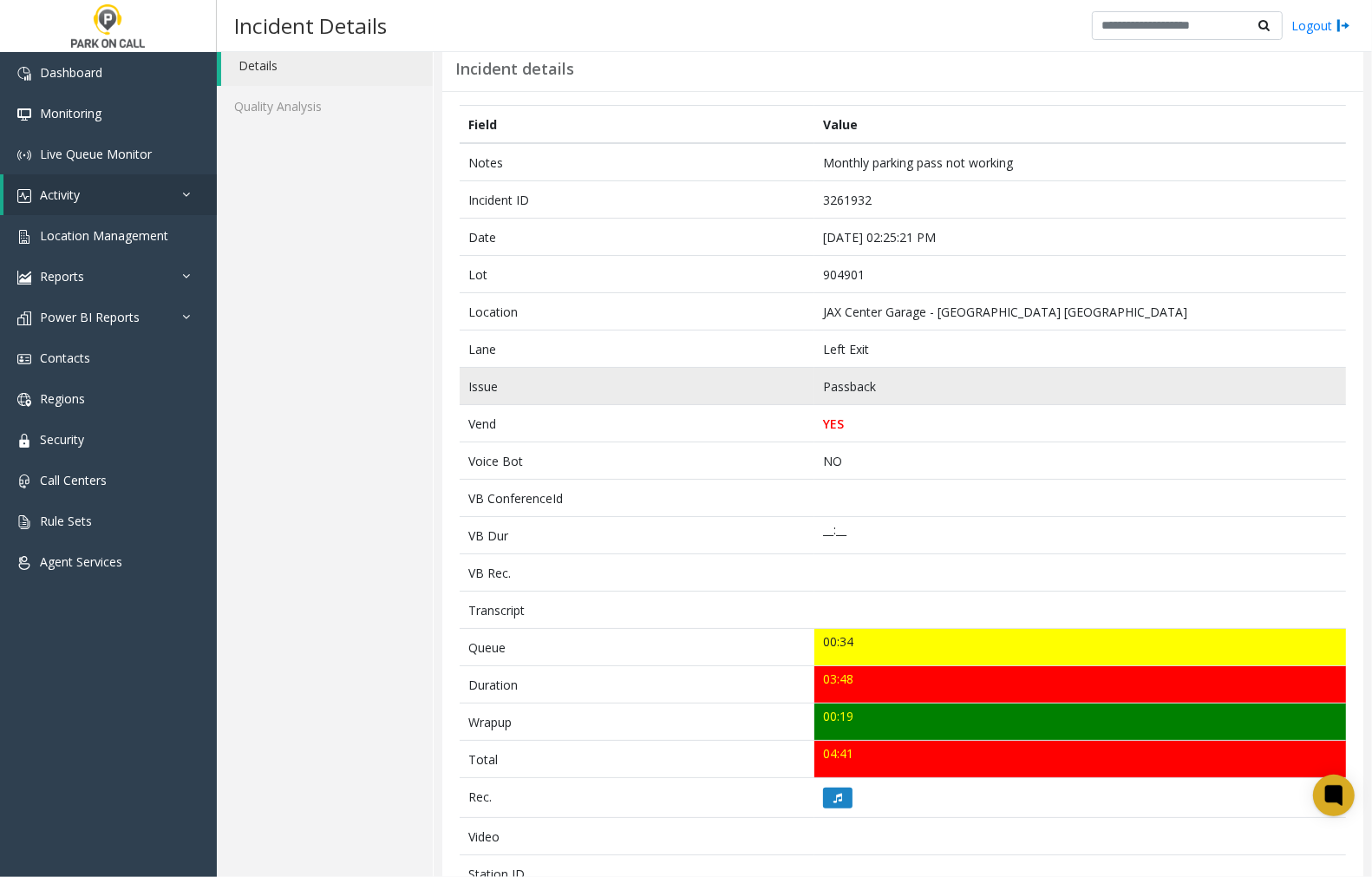
scroll to position [48, 0]
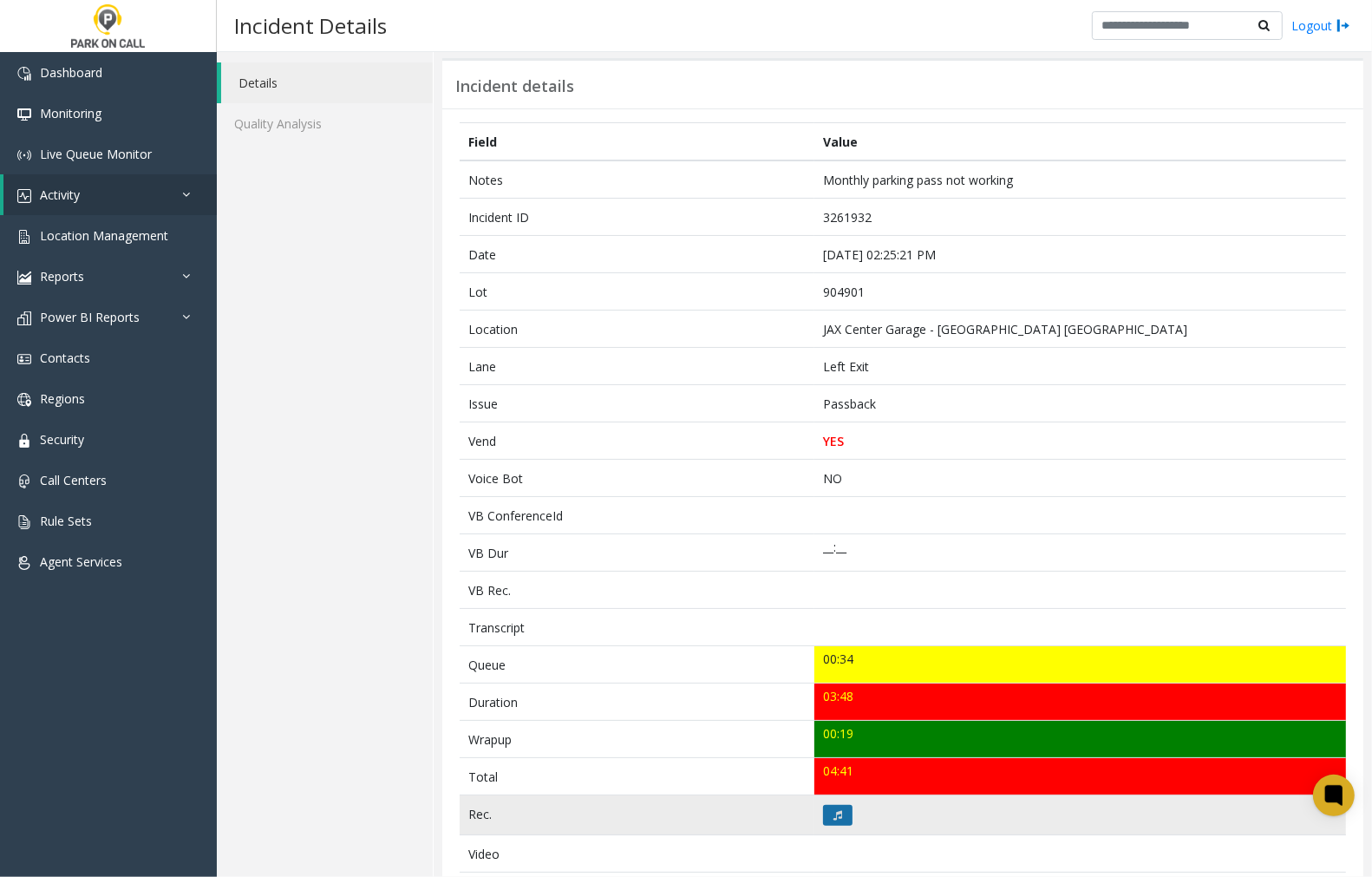
click at [839, 820] on button at bounding box center [838, 816] width 30 height 21
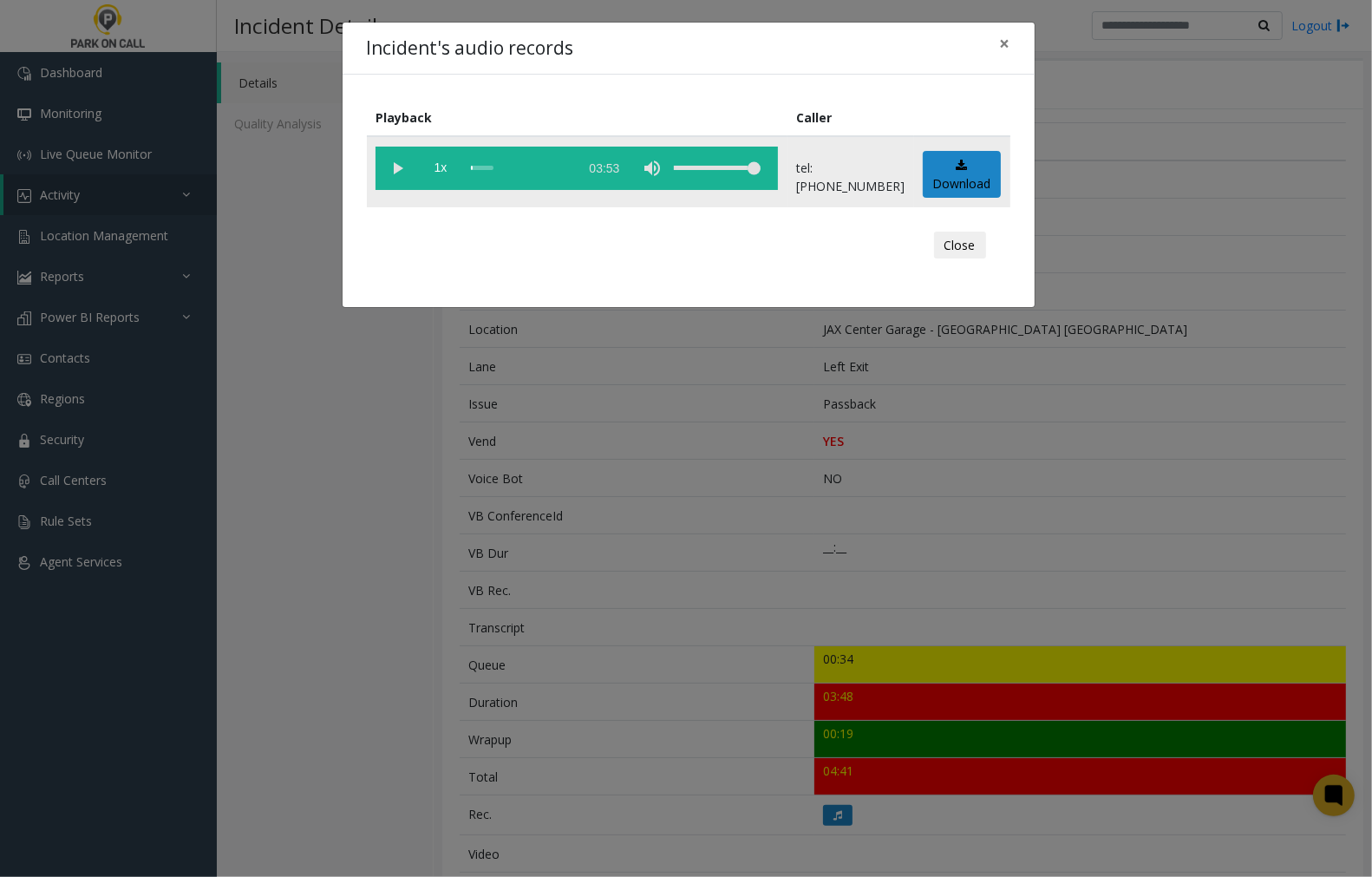
click at [400, 162] on vg-play-pause at bounding box center [397, 168] width 44 height 44
drag, startPoint x: 1011, startPoint y: 42, endPoint x: 999, endPoint y: 47, distance: 13.0
click at [1011, 42] on button "×" at bounding box center [1005, 44] width 35 height 43
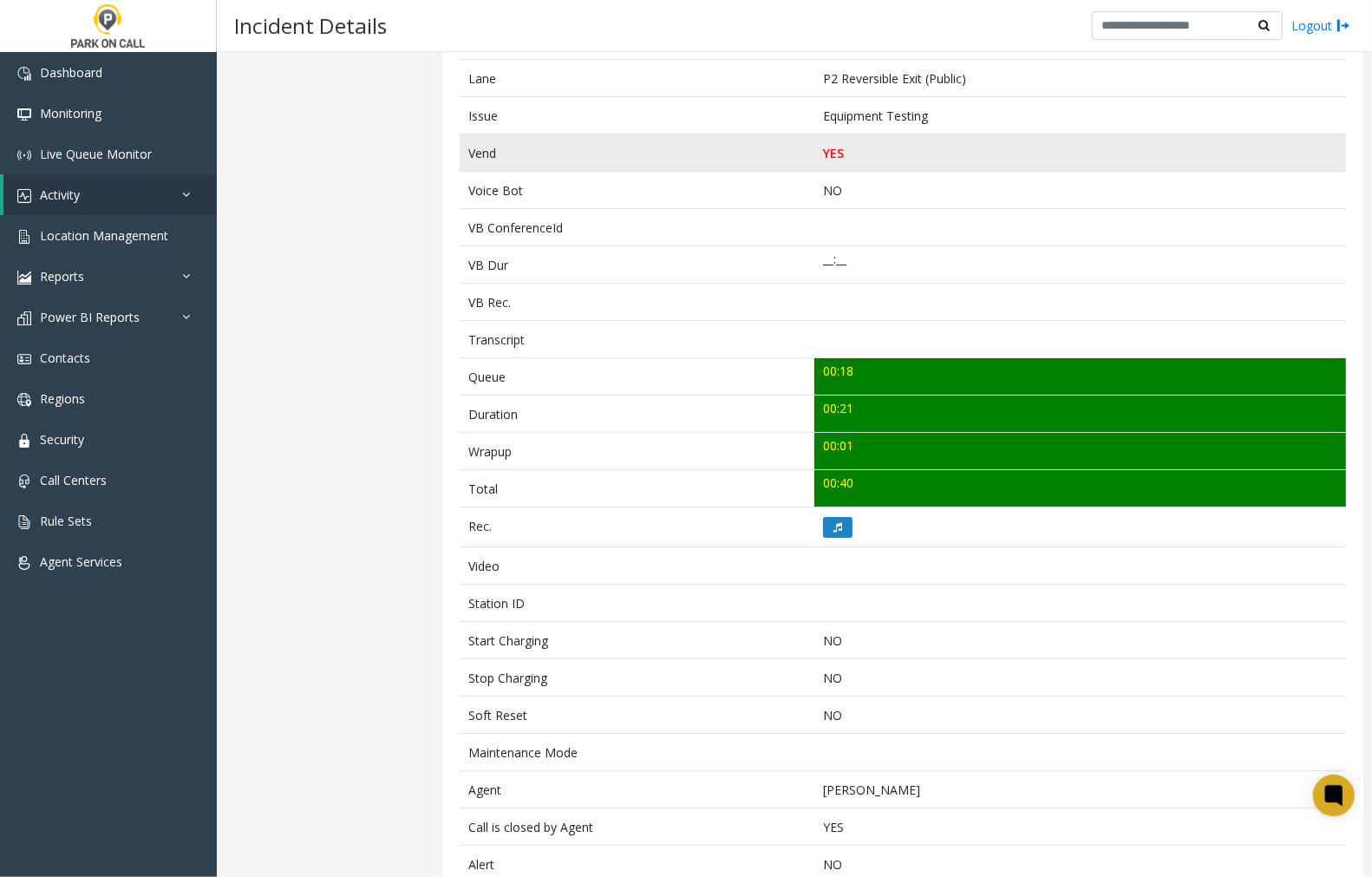
scroll to position [380, 0]
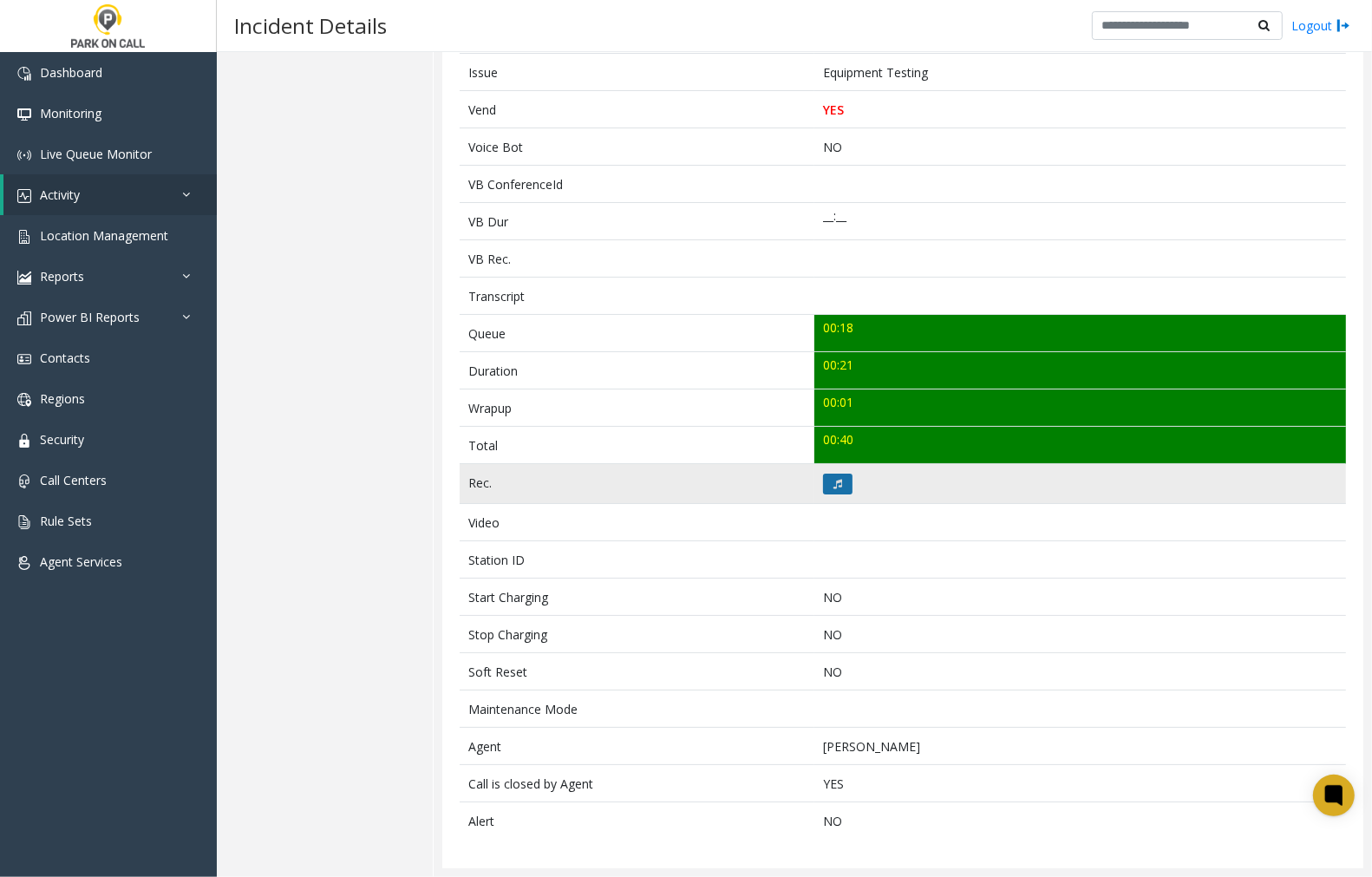
click at [834, 479] on icon at bounding box center [838, 484] width 9 height 10
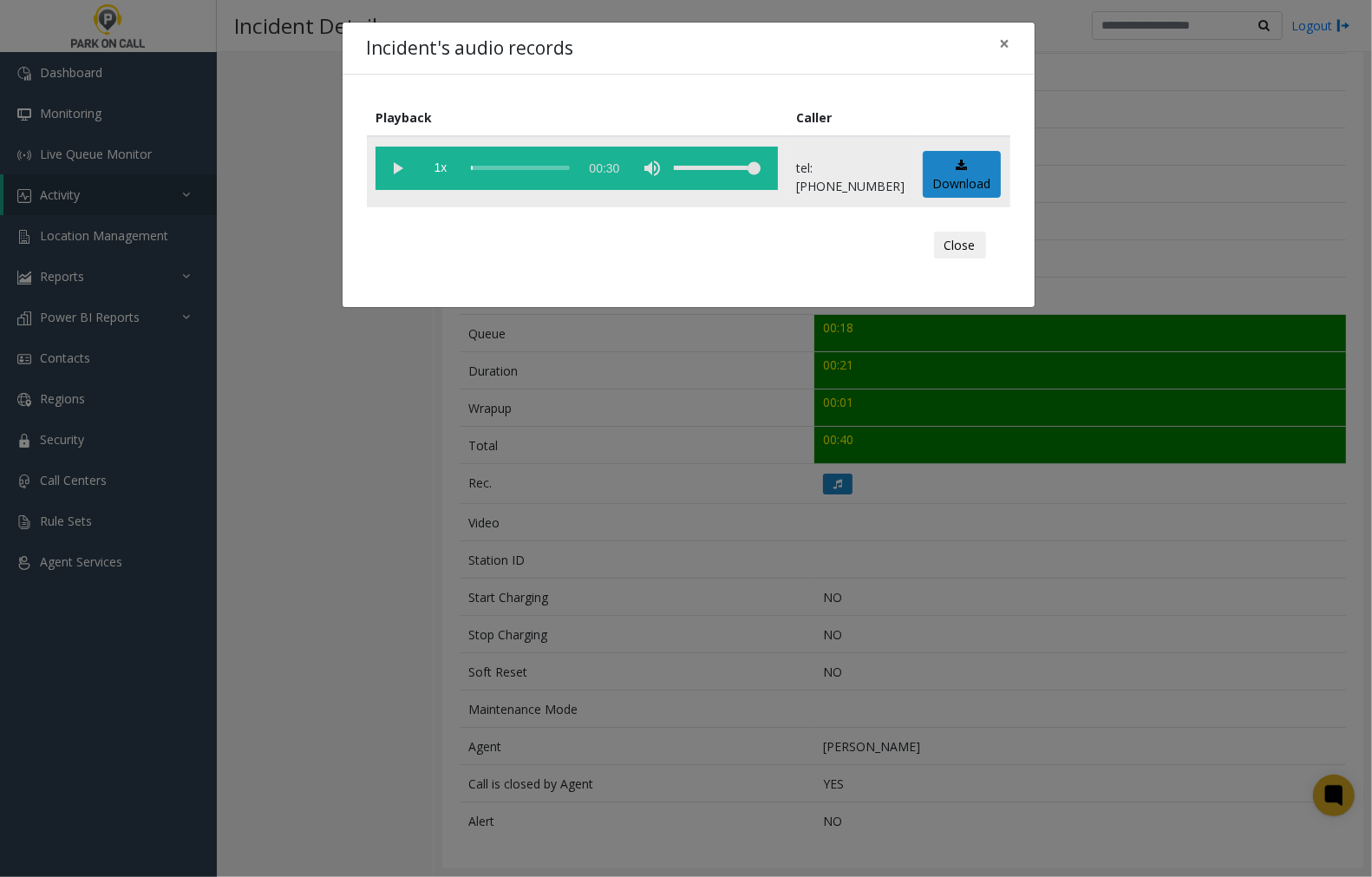
drag, startPoint x: 400, startPoint y: 165, endPoint x: 412, endPoint y: 166, distance: 12.0
click at [400, 165] on vg-play-pause at bounding box center [397, 168] width 44 height 44
click at [402, 159] on vg-play-pause at bounding box center [397, 168] width 44 height 44
click at [403, 169] on vg-play-pause at bounding box center [397, 168] width 44 height 44
drag, startPoint x: 1002, startPoint y: 37, endPoint x: 1013, endPoint y: 44, distance: 13.0
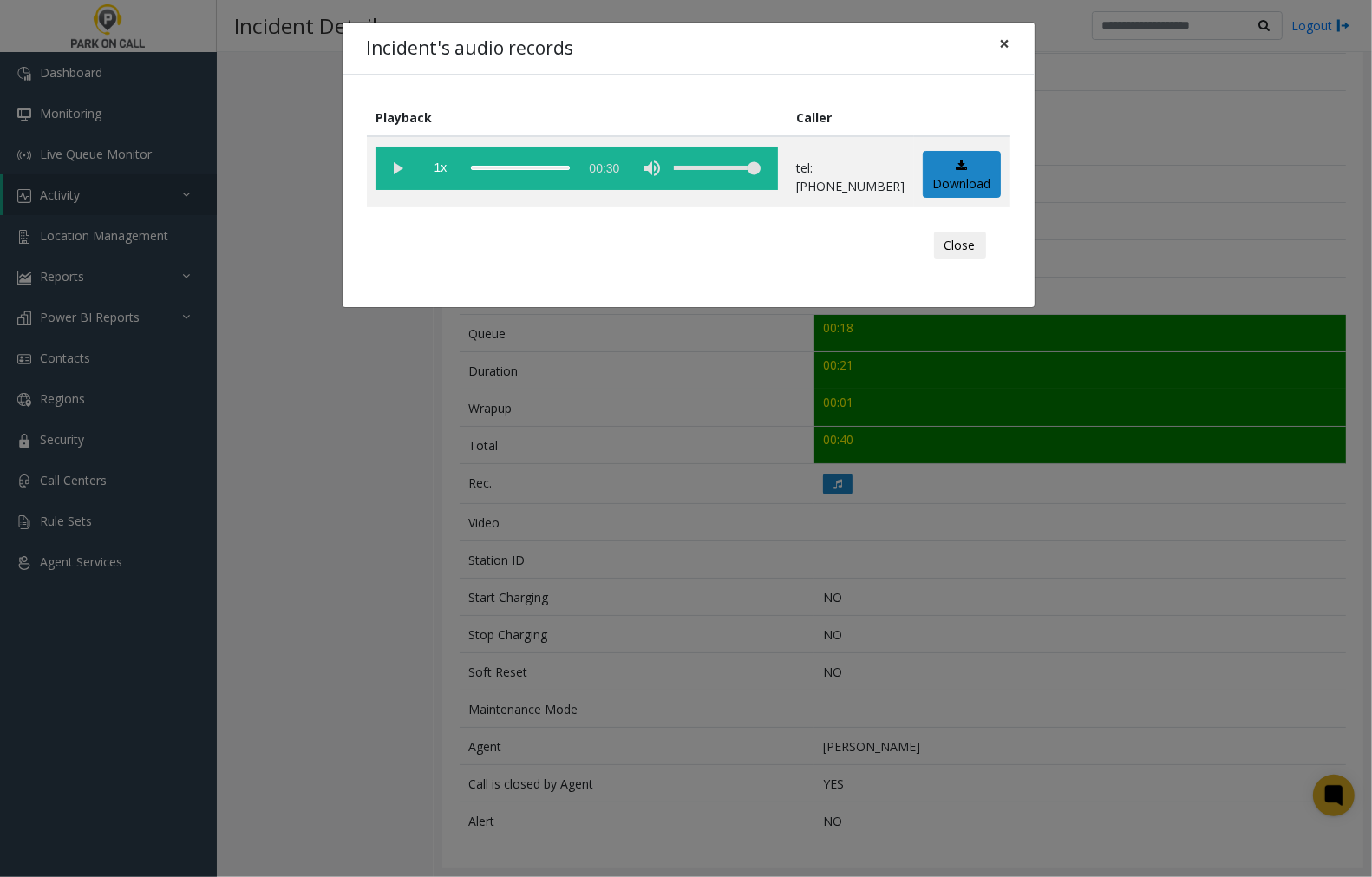
click at [1010, 40] on span "×" at bounding box center [1005, 44] width 10 height 24
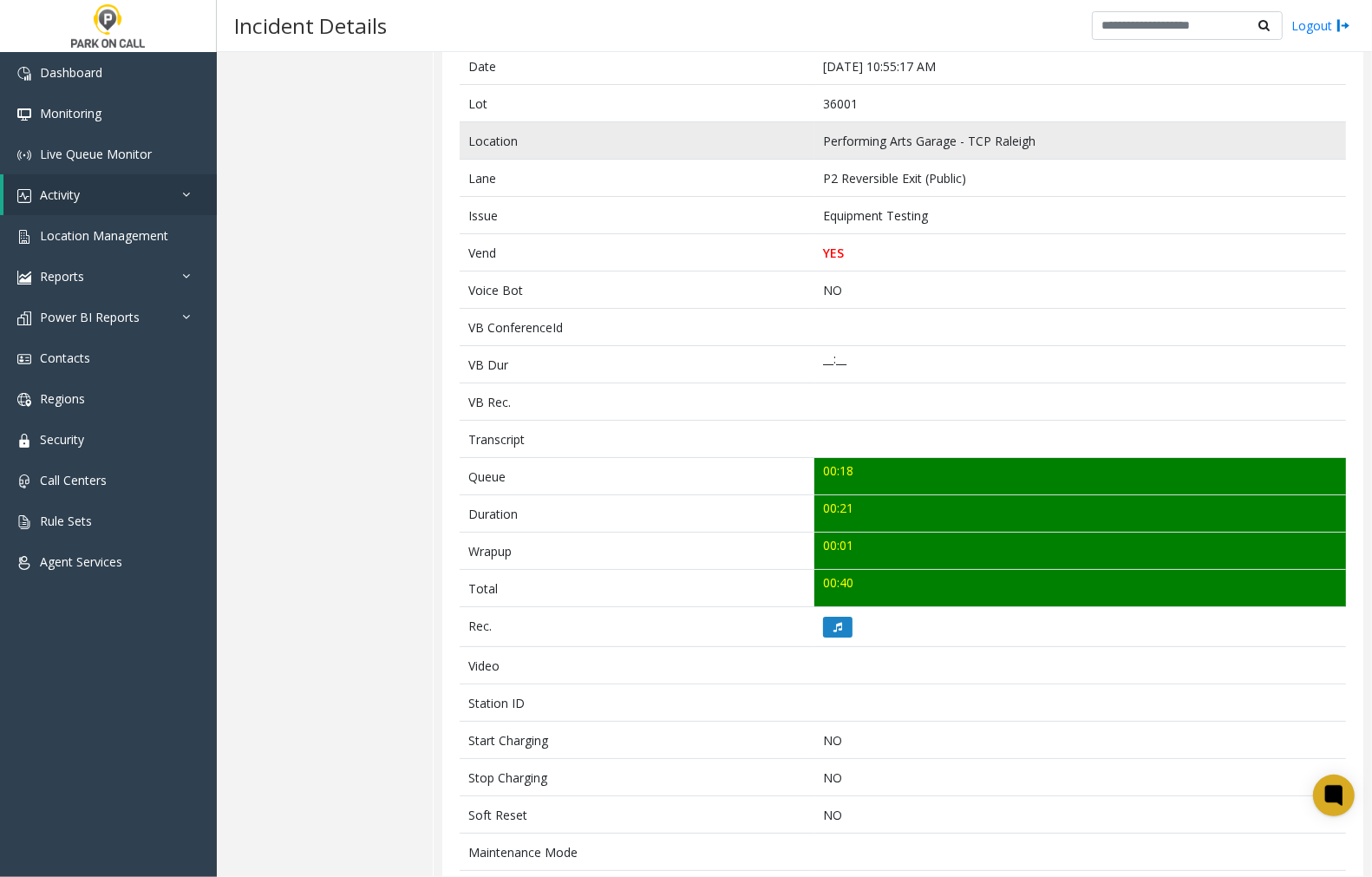
scroll to position [0, 0]
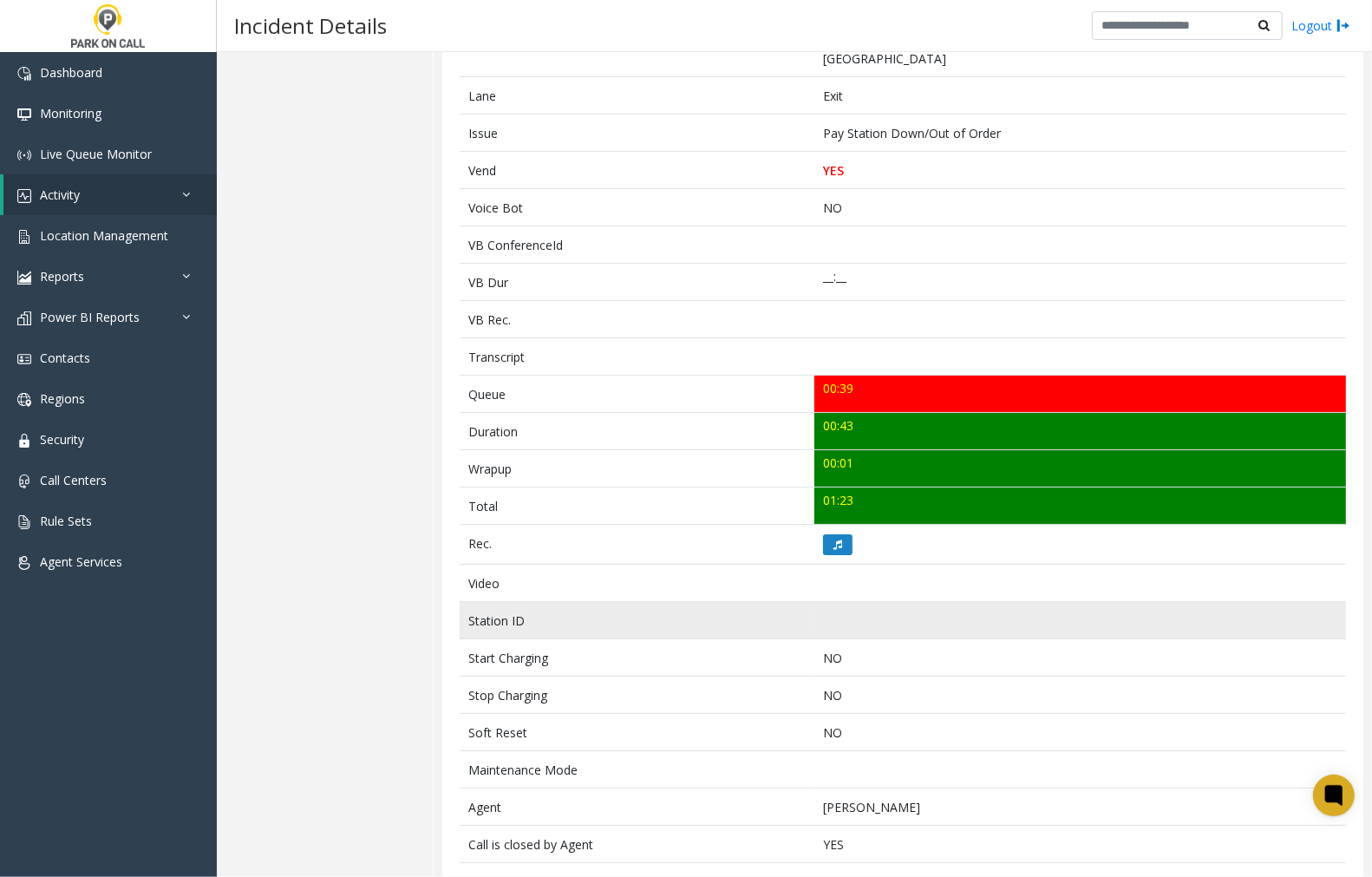
scroll to position [380, 0]
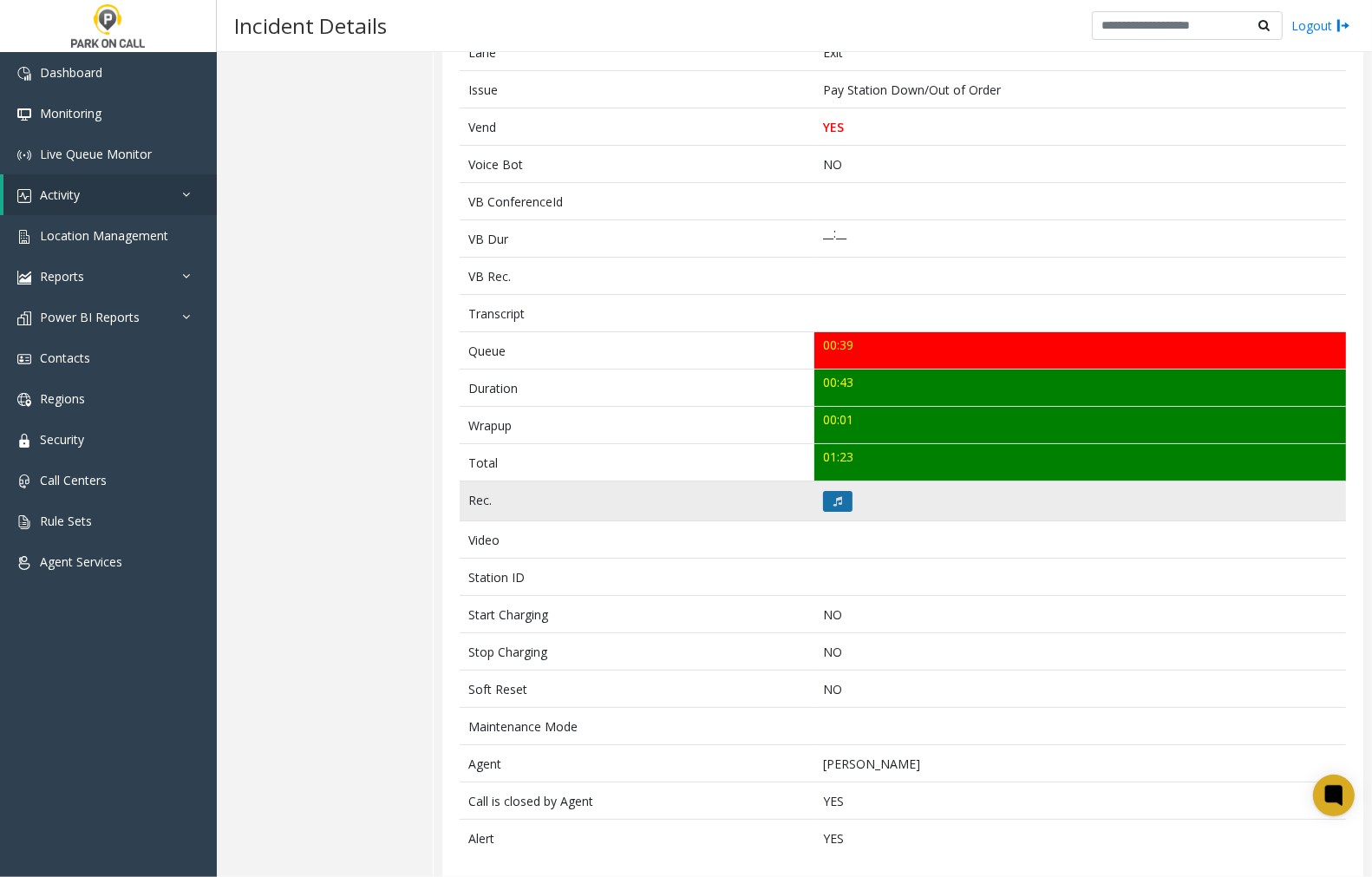
click at [834, 496] on icon at bounding box center [838, 502] width 9 height 10
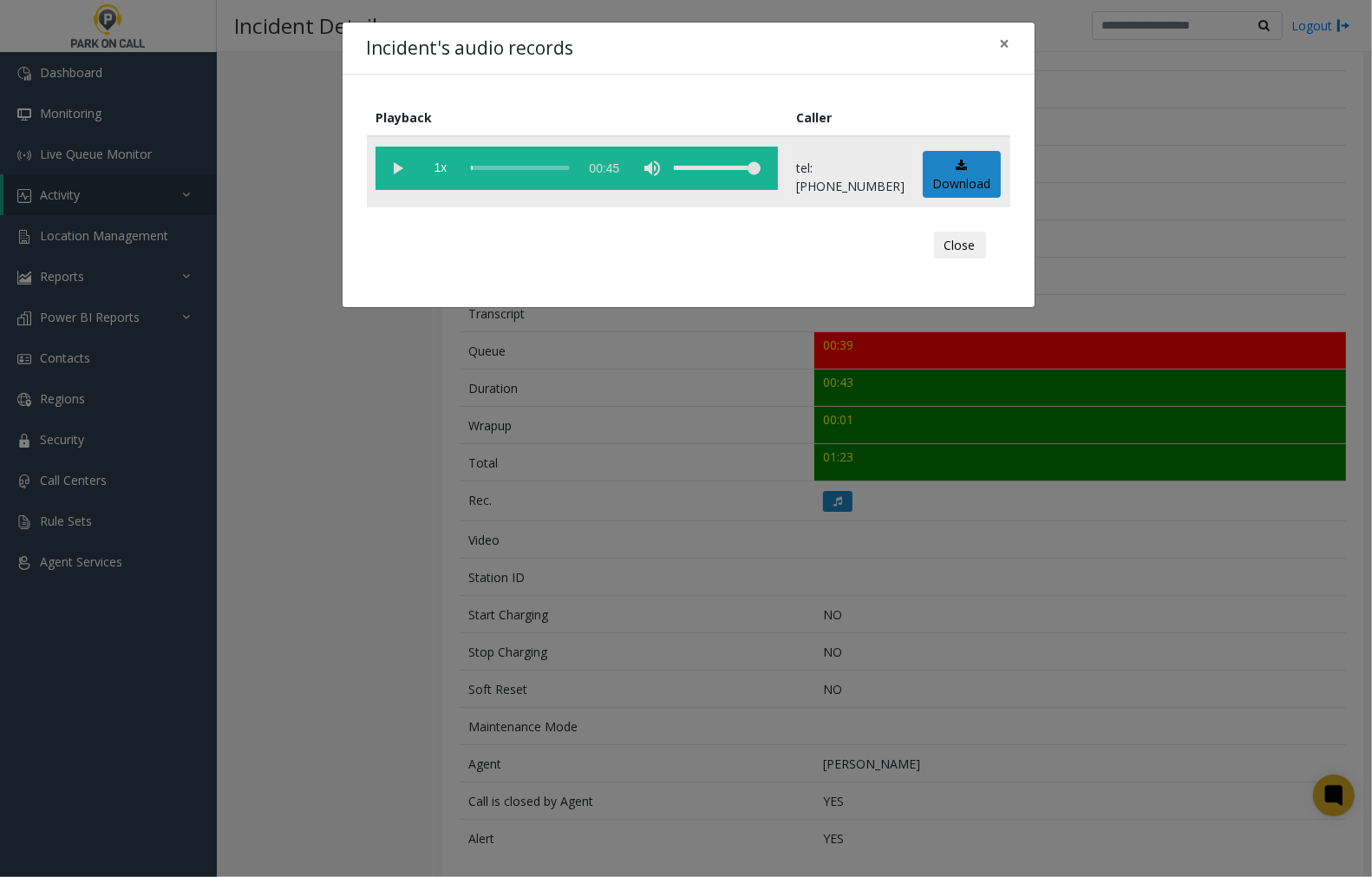
click at [391, 166] on vg-play-pause at bounding box center [397, 168] width 44 height 44
click at [1006, 44] on span "×" at bounding box center [1005, 44] width 10 height 24
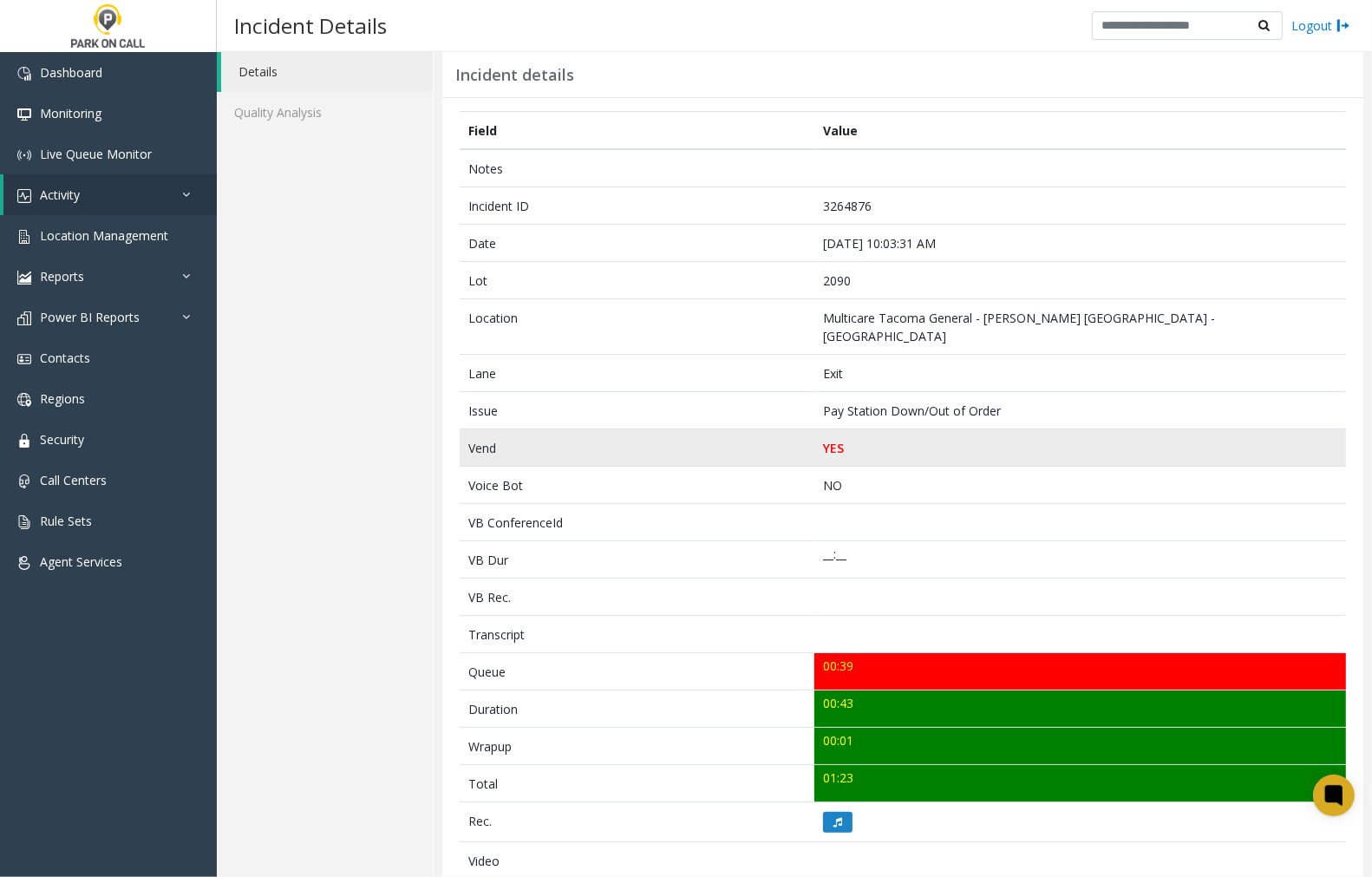
scroll to position [0, 0]
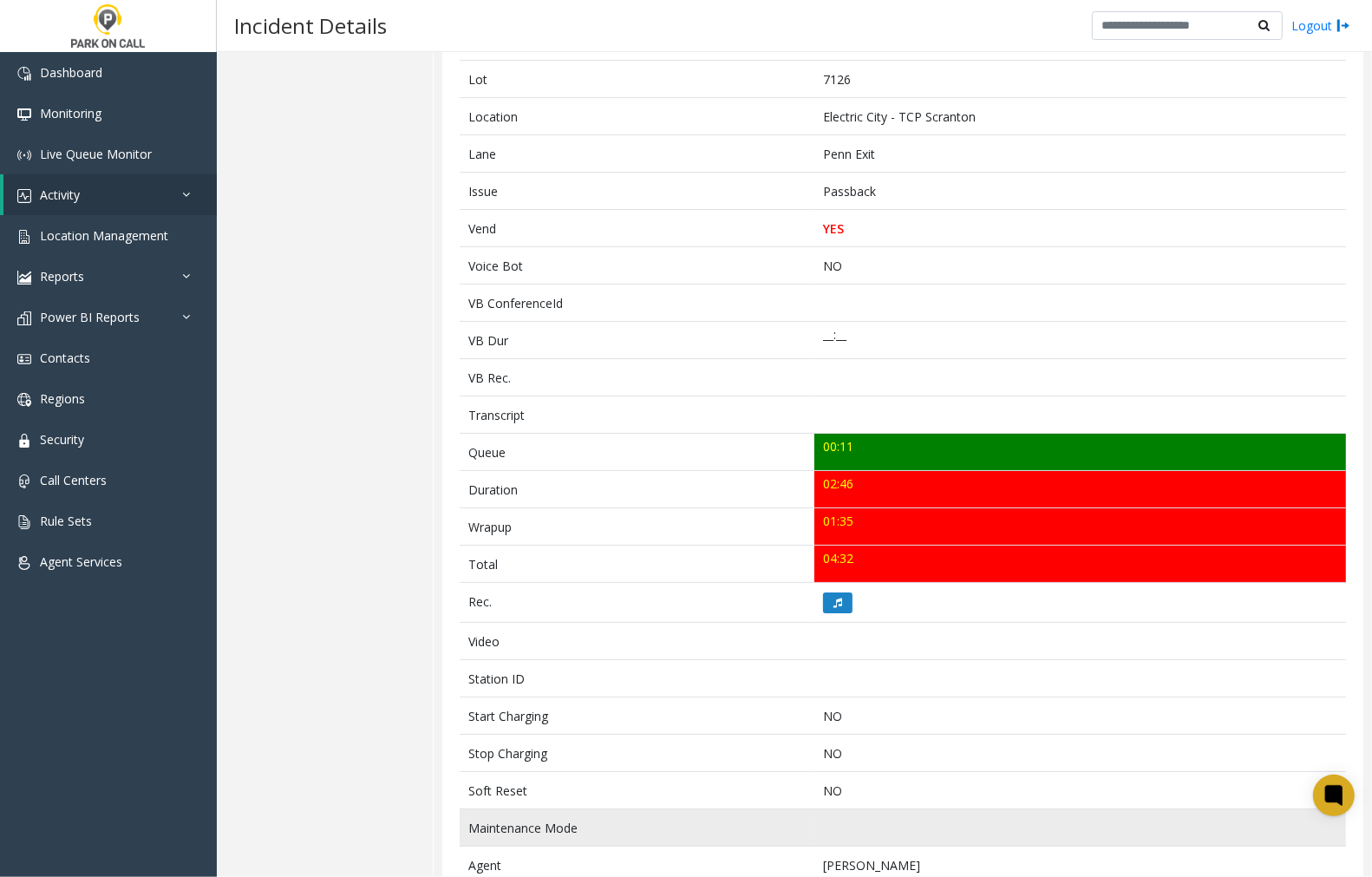
scroll to position [199, 0]
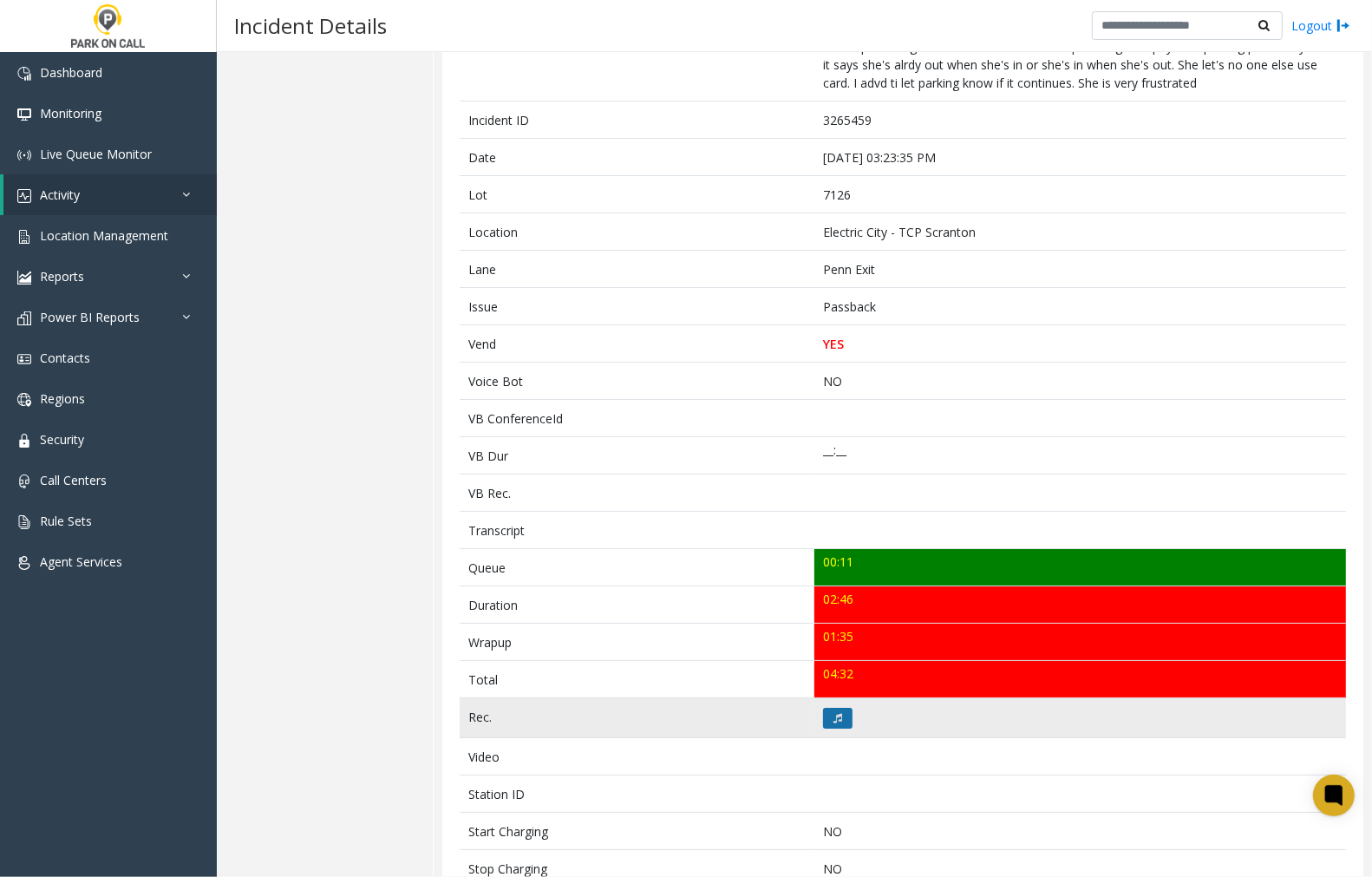
click at [834, 721] on icon at bounding box center [838, 718] width 9 height 10
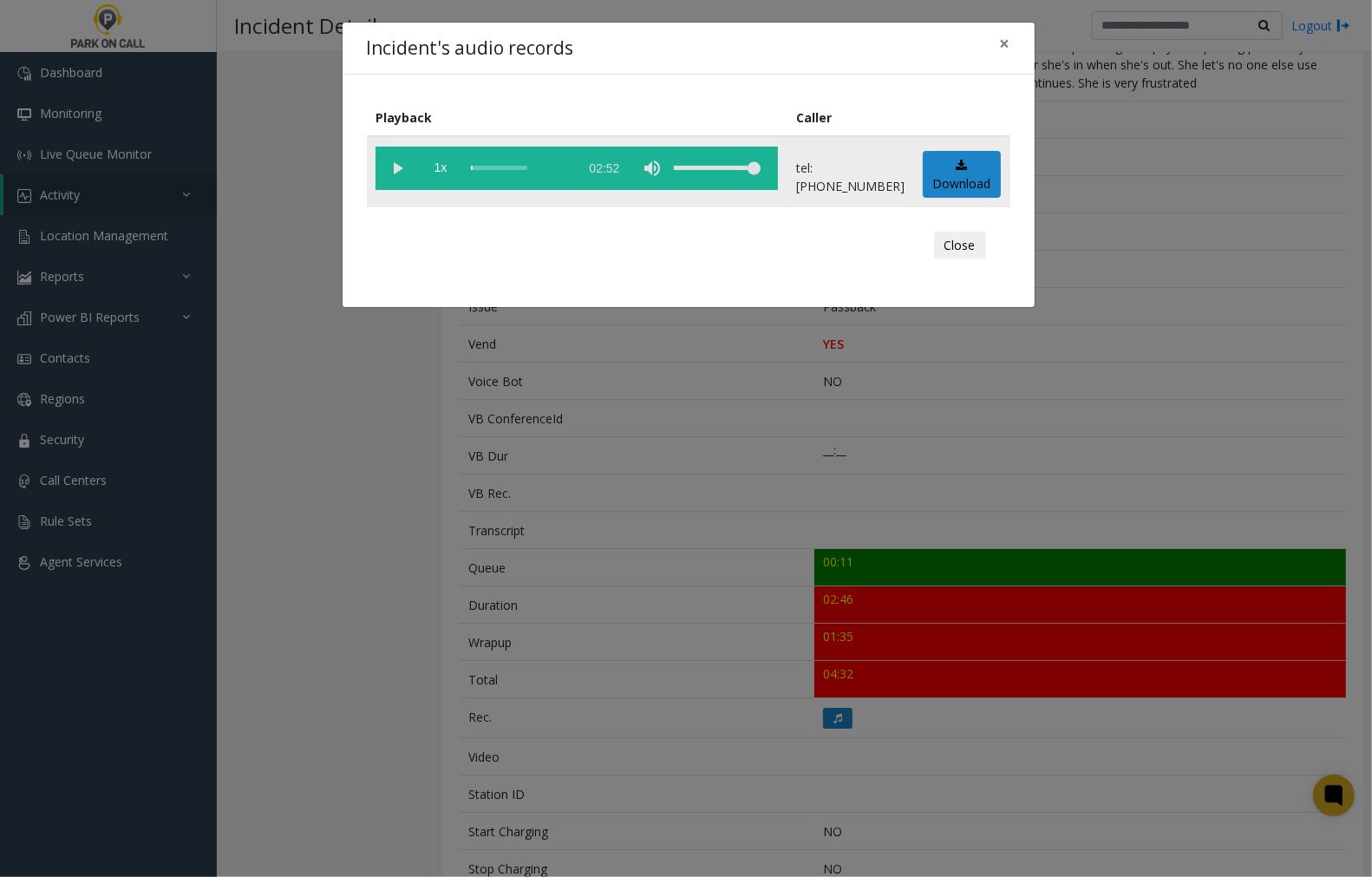
click at [399, 165] on vg-play-pause at bounding box center [397, 168] width 44 height 44
click at [401, 165] on vg-play-pause at bounding box center [397, 168] width 44 height 44
click at [401, 166] on vg-play-pause at bounding box center [397, 168] width 44 height 44
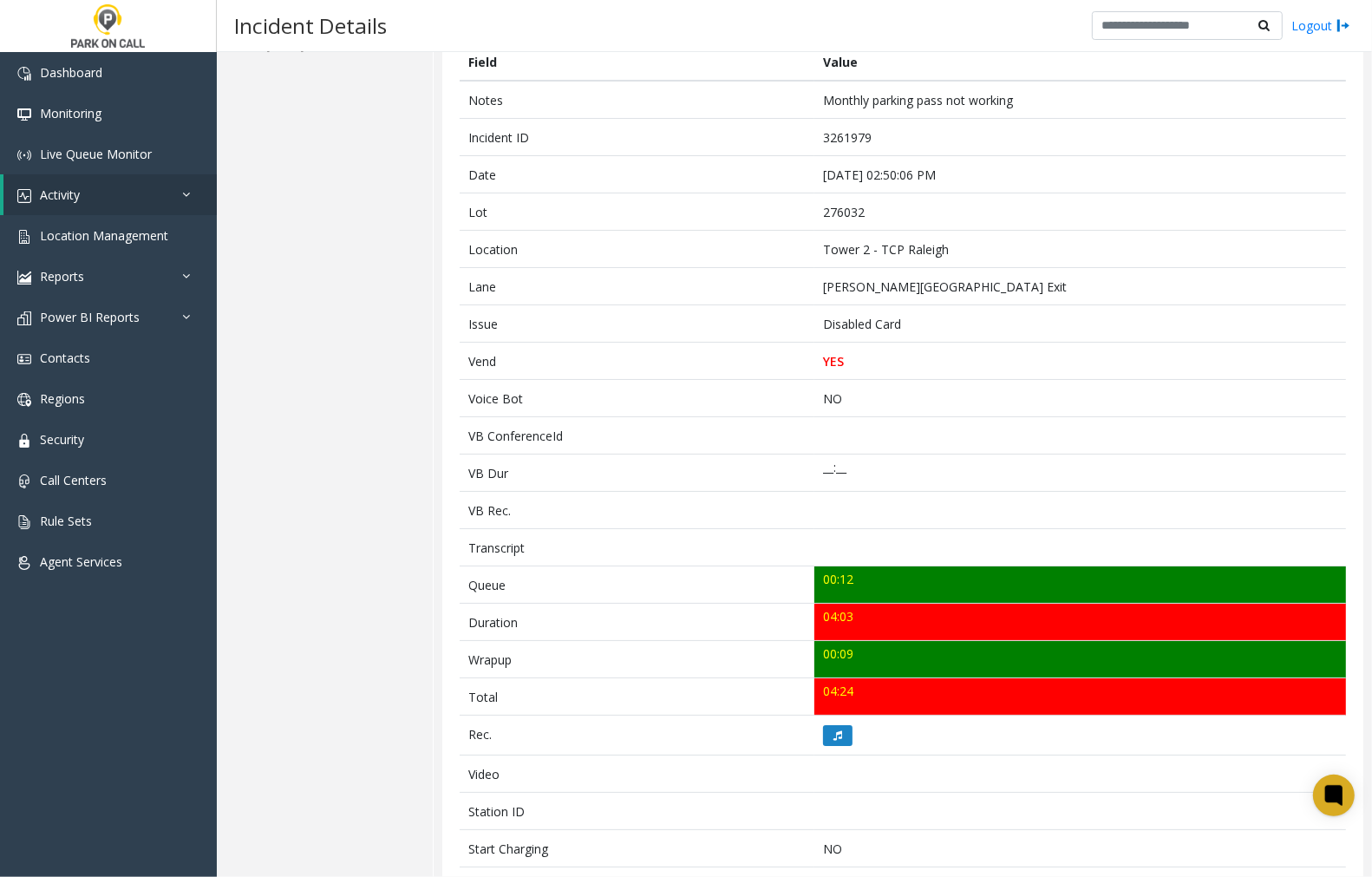
scroll to position [97, 0]
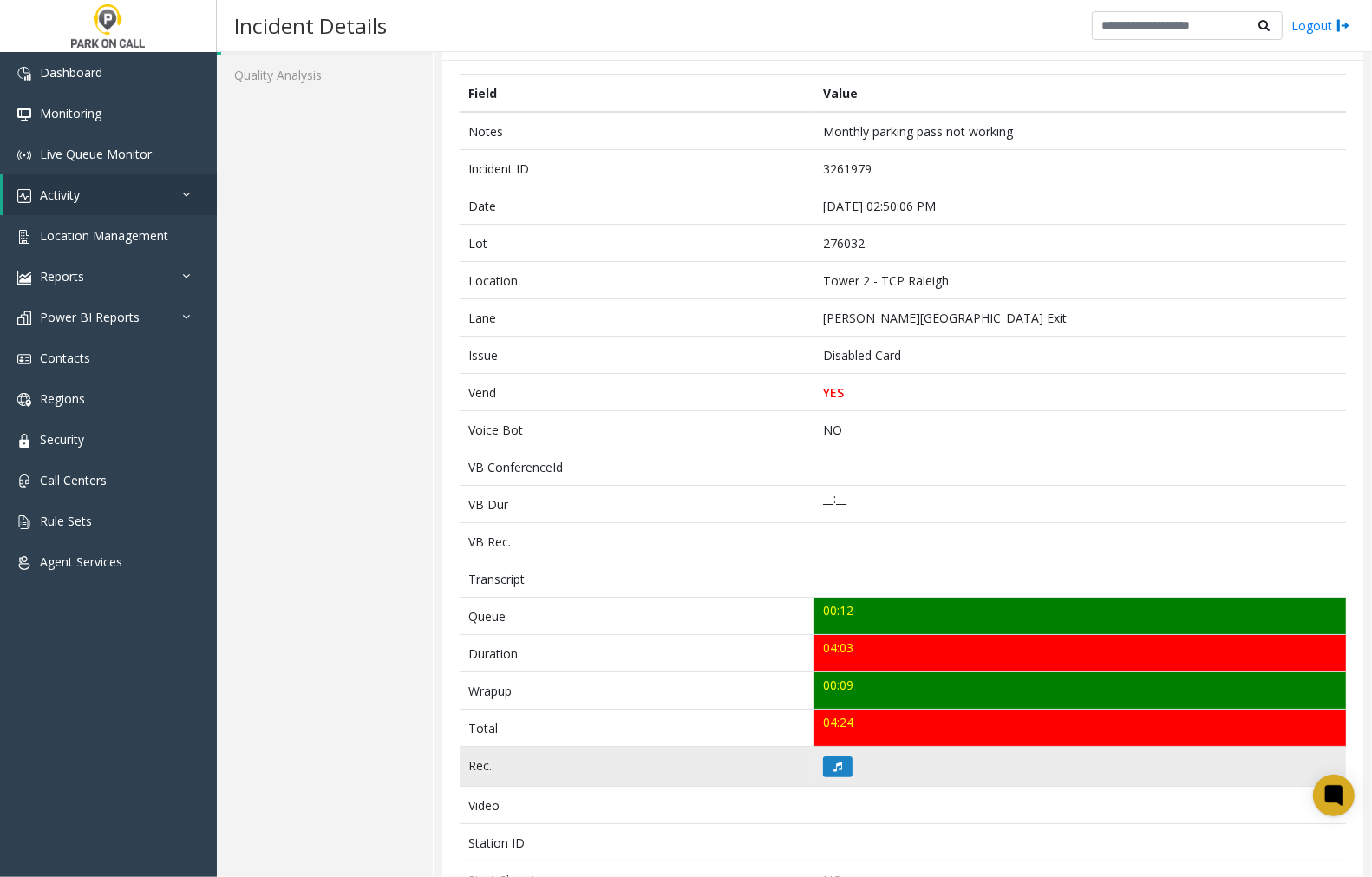
drag, startPoint x: 831, startPoint y: 762, endPoint x: 594, endPoint y: 746, distance: 237.5
click at [815, 768] on td at bounding box center [1080, 767] width 532 height 40
click at [834, 762] on icon at bounding box center [838, 767] width 9 height 10
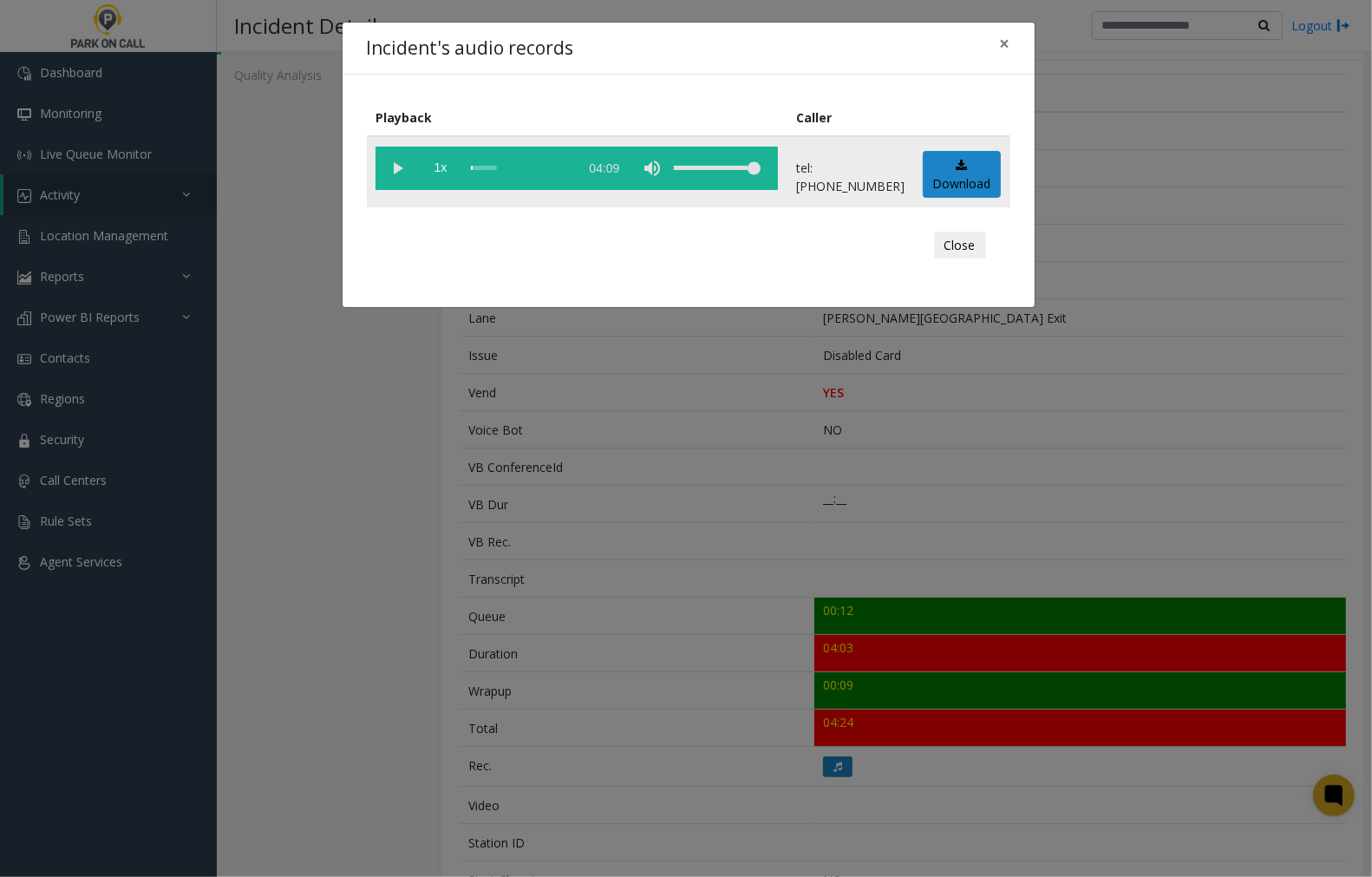
click at [397, 165] on vg-play-pause at bounding box center [397, 168] width 44 height 44
click at [394, 163] on vg-play-pause at bounding box center [397, 168] width 44 height 44
click at [391, 167] on vg-play-pause at bounding box center [397, 168] width 44 height 44
drag, startPoint x: 1001, startPoint y: 42, endPoint x: 999, endPoint y: 70, distance: 28.1
click at [1001, 42] on span "×" at bounding box center [1005, 44] width 10 height 24
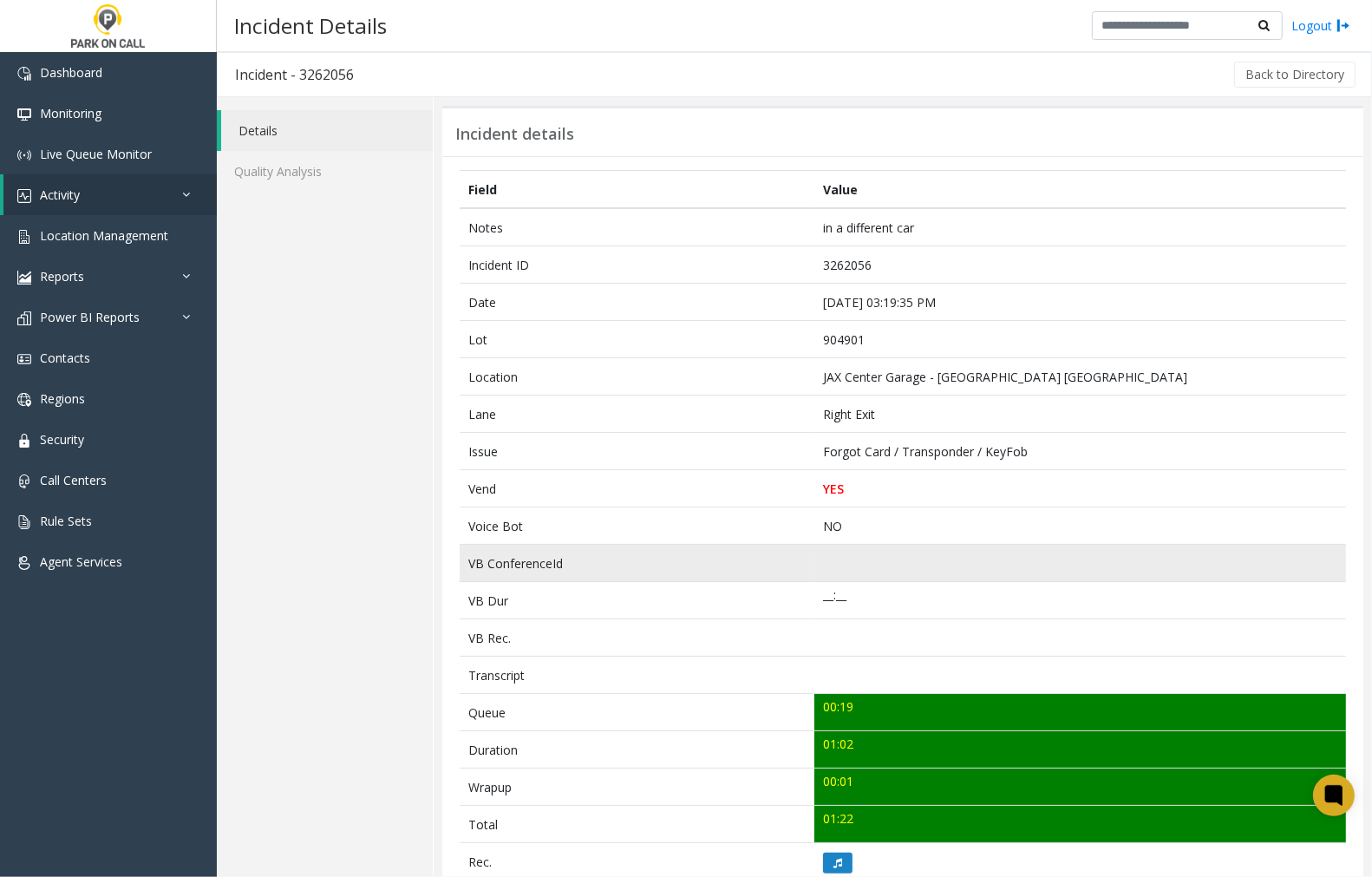
scroll to position [192, 0]
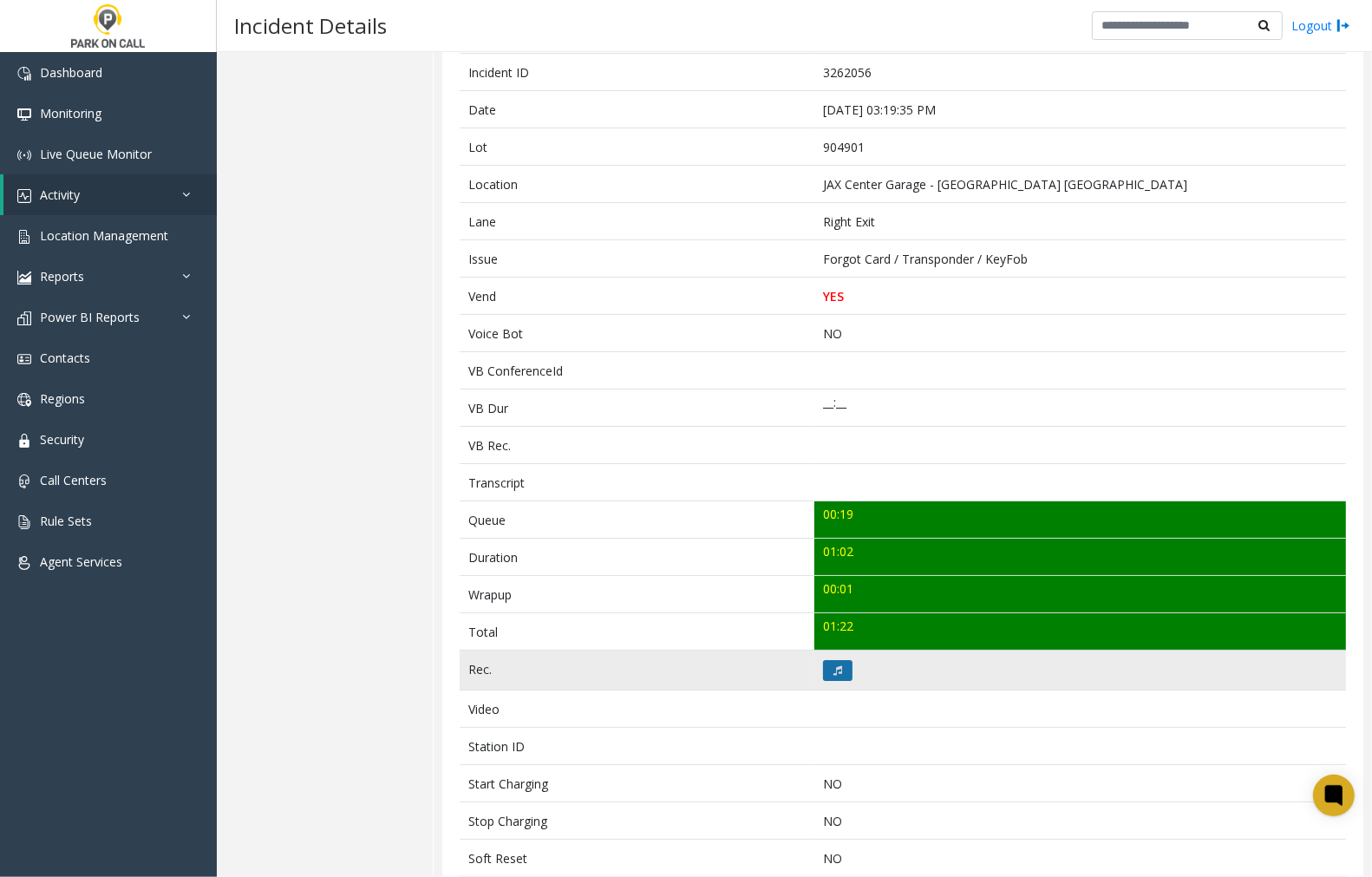
click at [837, 672] on icon at bounding box center [838, 671] width 9 height 10
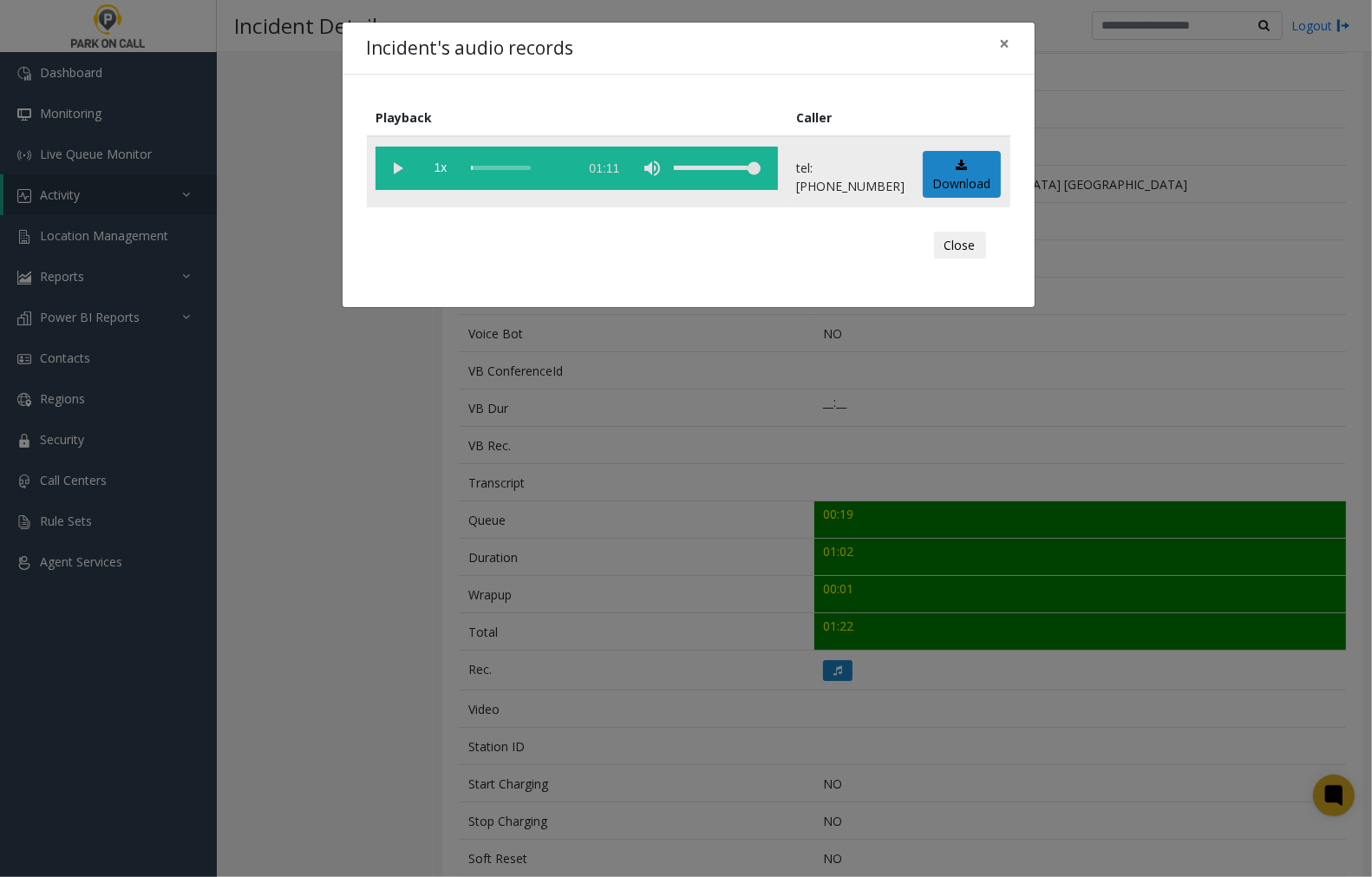
click at [399, 168] on vg-play-pause at bounding box center [397, 168] width 44 height 44
click at [1007, 46] on span "×" at bounding box center [1005, 44] width 10 height 24
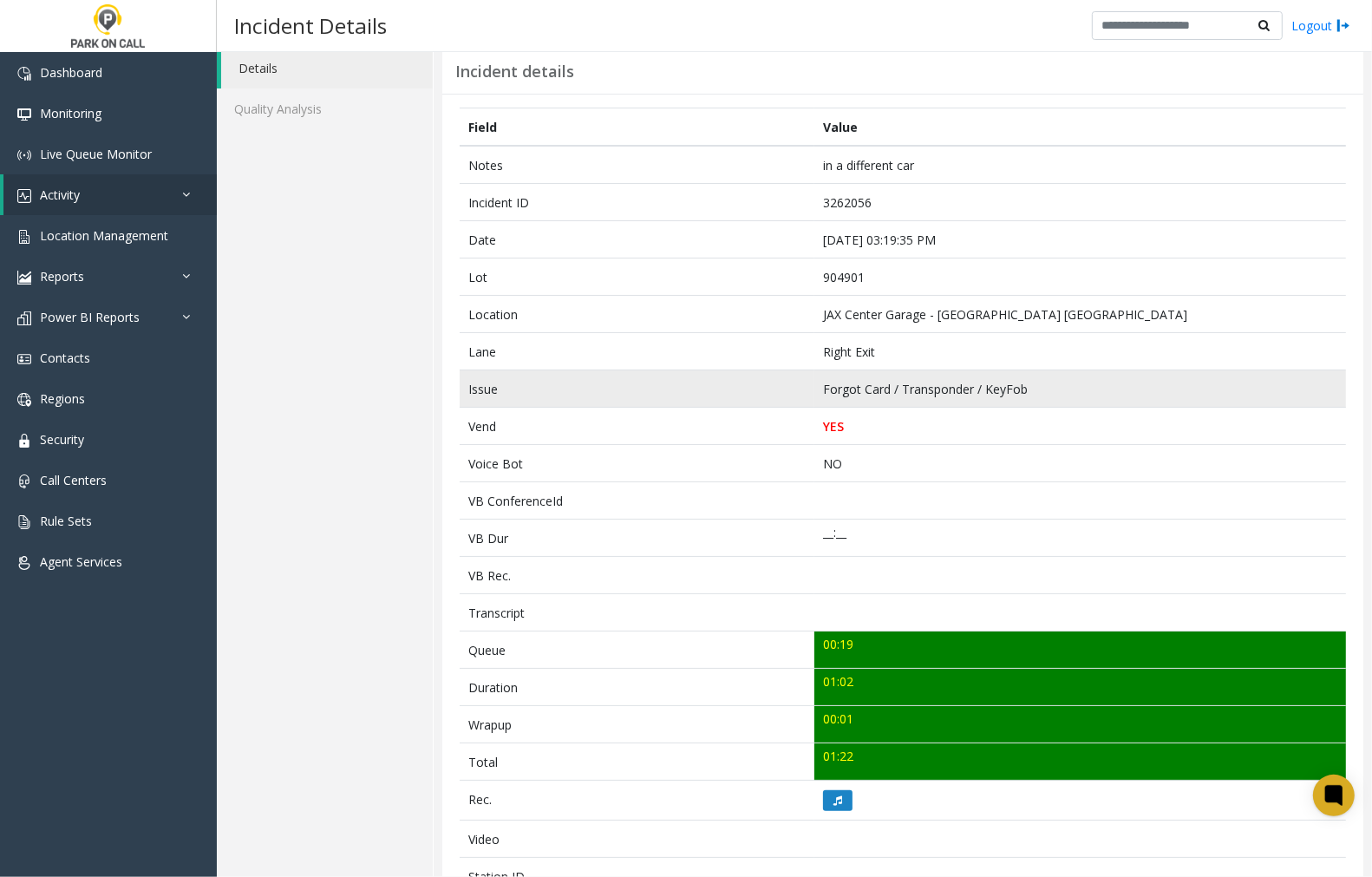
scroll to position [0, 0]
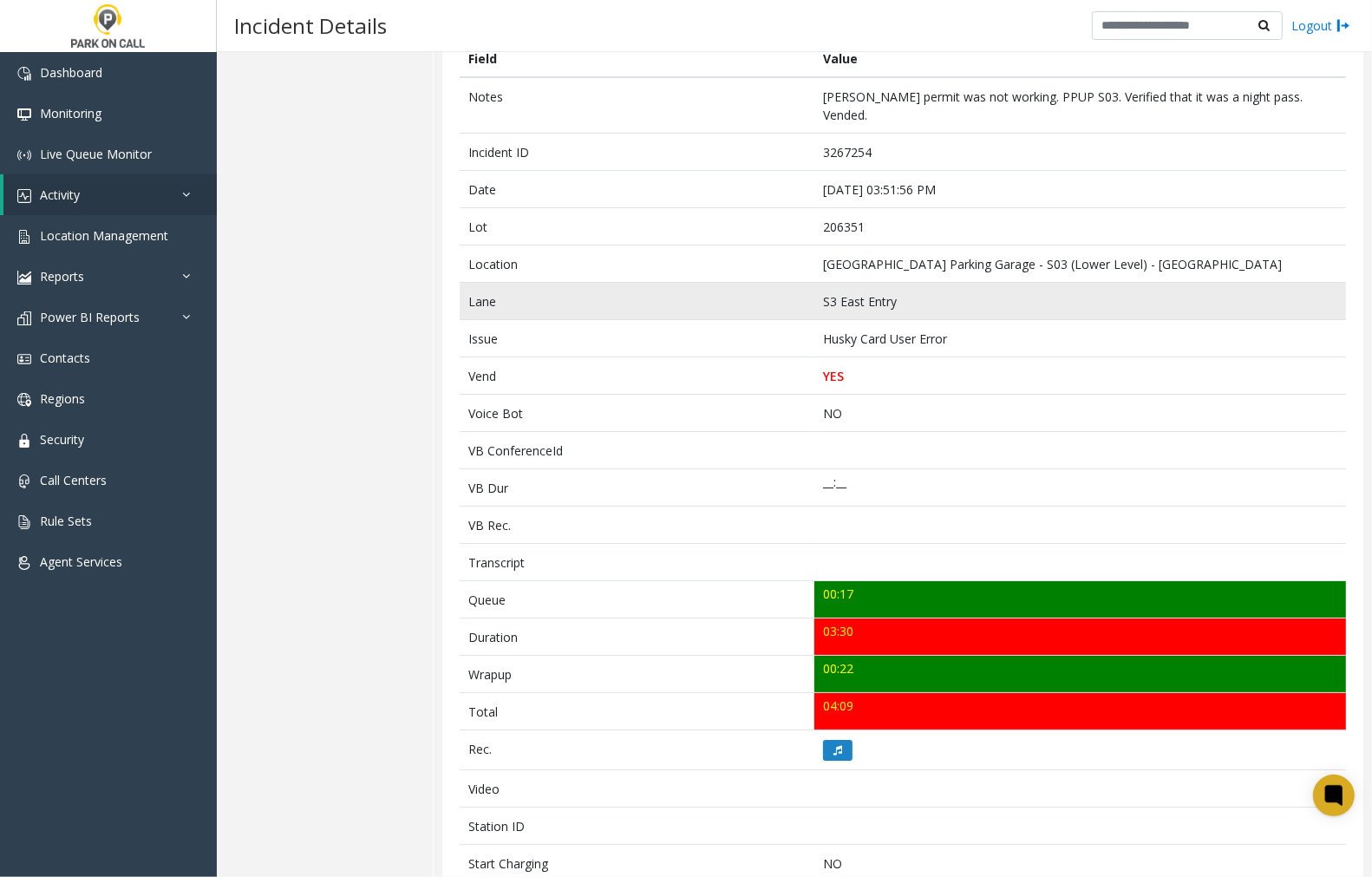
scroll to position [97, 0]
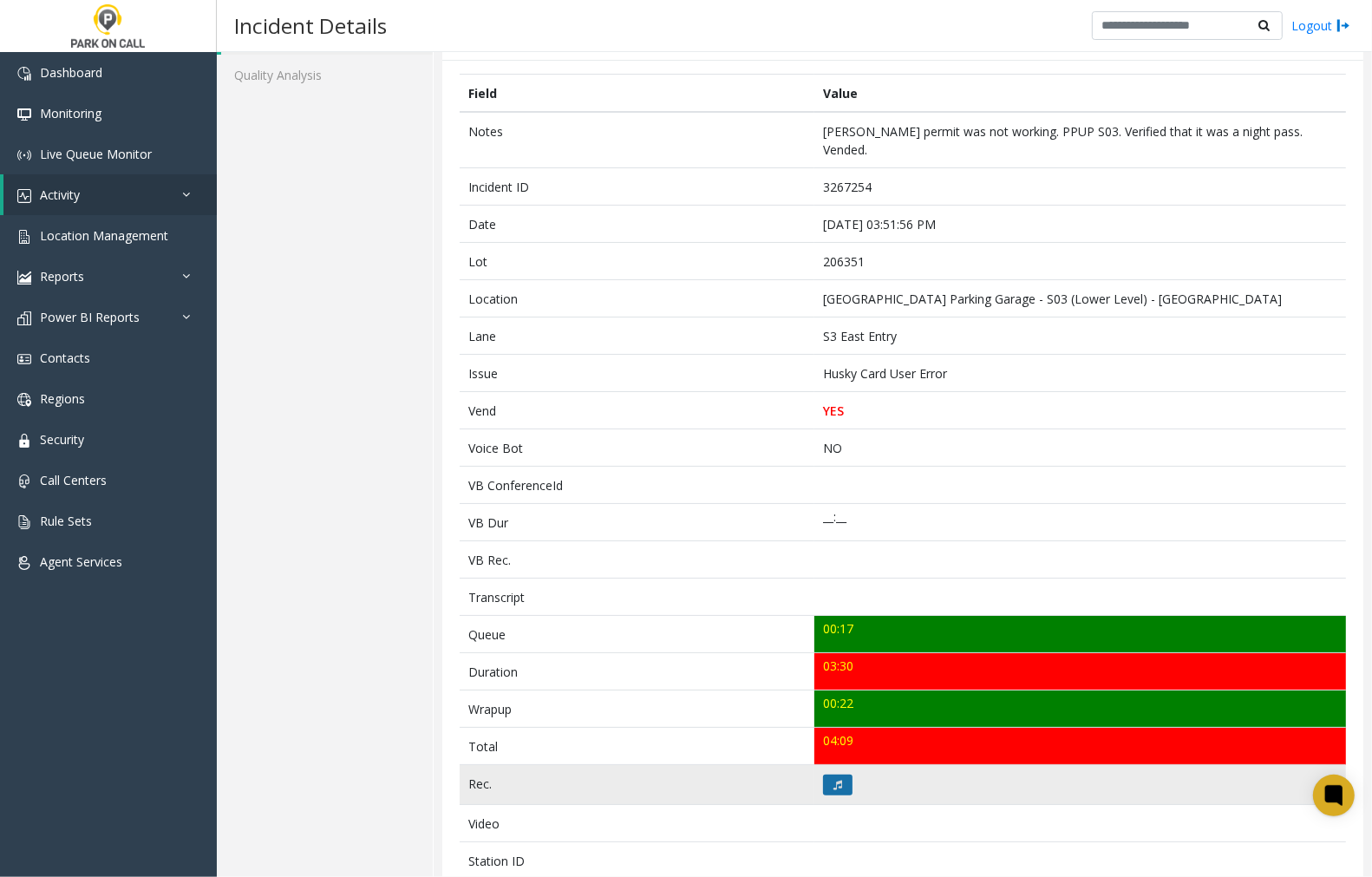
click at [834, 780] on icon at bounding box center [838, 786] width 9 height 10
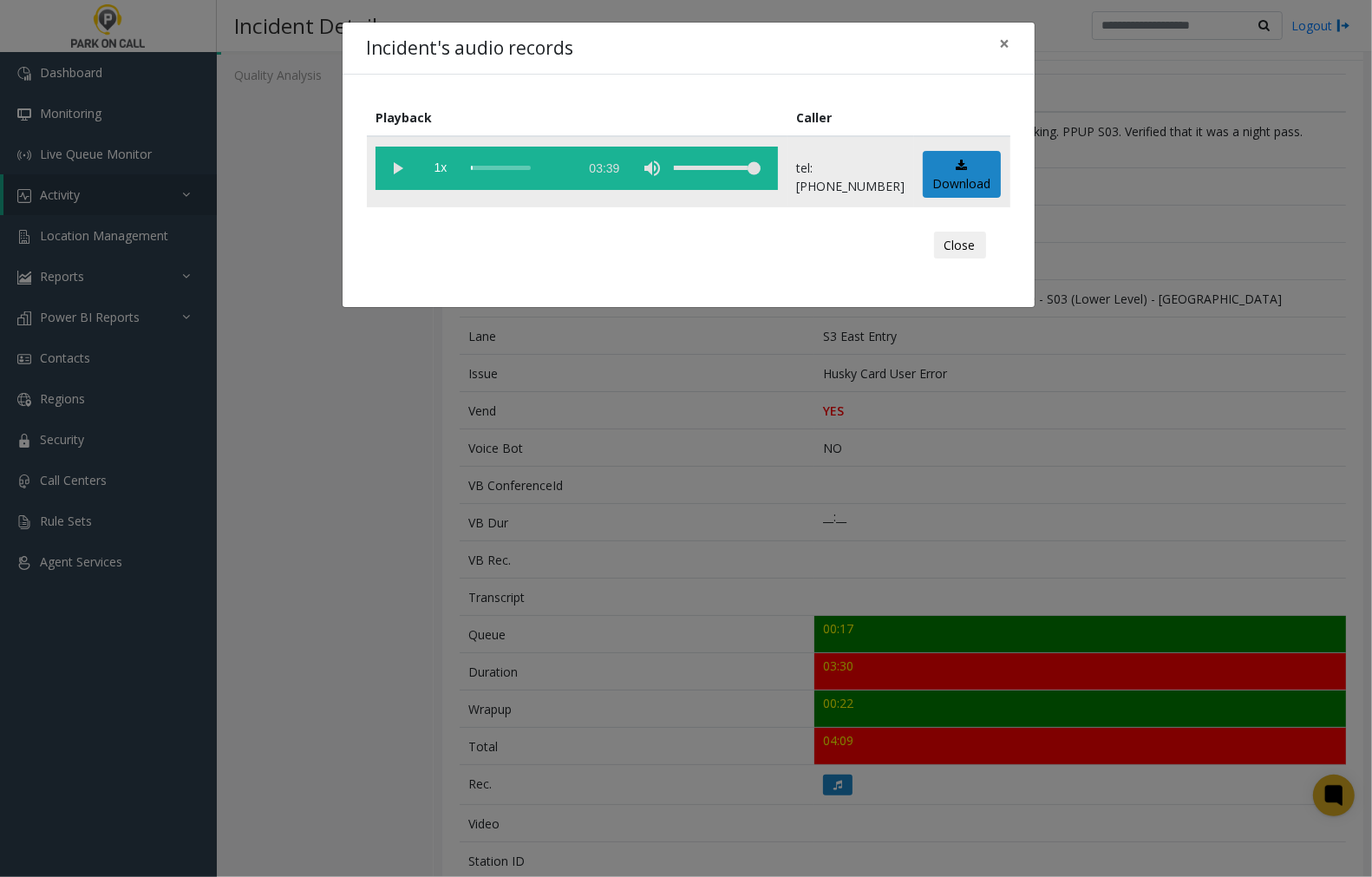
click at [395, 167] on vg-play-pause at bounding box center [397, 168] width 44 height 44
click at [1004, 44] on span "×" at bounding box center [1005, 44] width 10 height 24
